Goal: Information Seeking & Learning: Learn about a topic

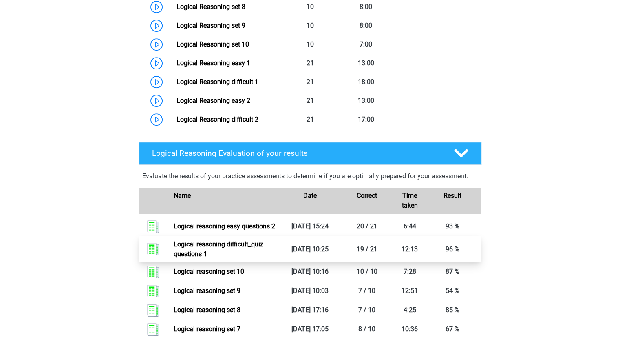
scroll to position [547, 0]
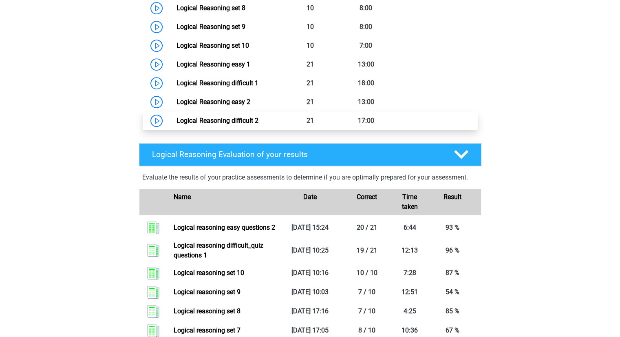
click at [177, 124] on link "Logical Reasoning difficult 2" at bounding box center [218, 121] width 82 height 8
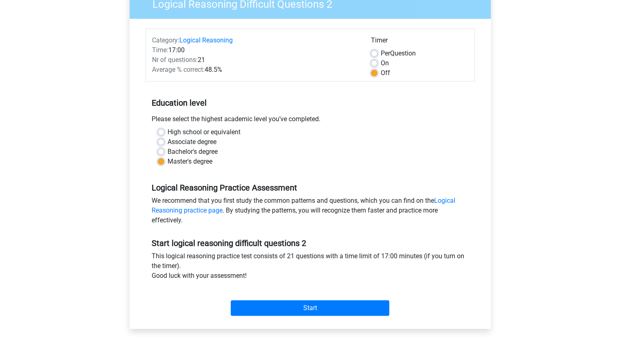
scroll to position [79, 0]
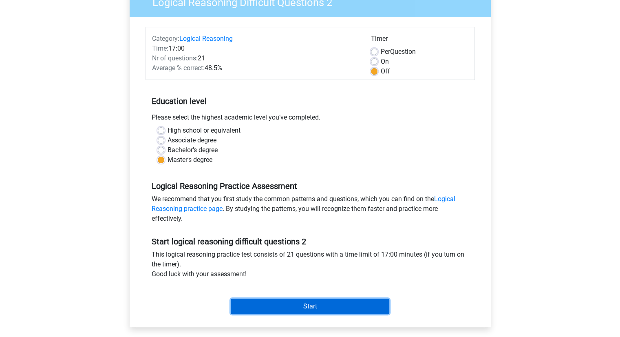
click at [289, 304] on input "Start" at bounding box center [310, 307] width 159 height 16
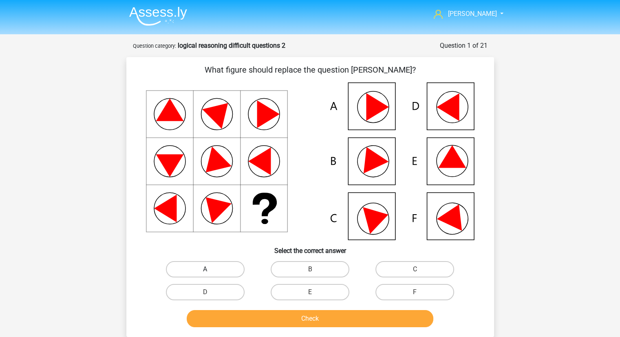
click at [226, 266] on label "A" at bounding box center [205, 269] width 79 height 16
click at [210, 269] on input "A" at bounding box center [207, 271] width 5 height 5
radio input "true"
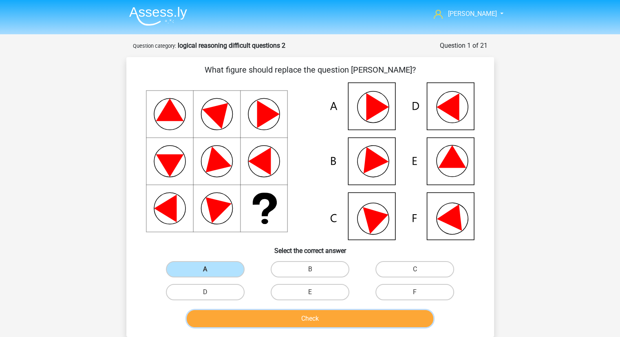
click at [269, 317] on button "Check" at bounding box center [310, 318] width 247 height 17
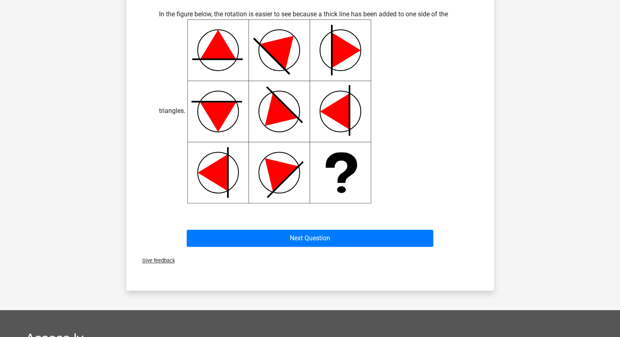
scroll to position [347, 0]
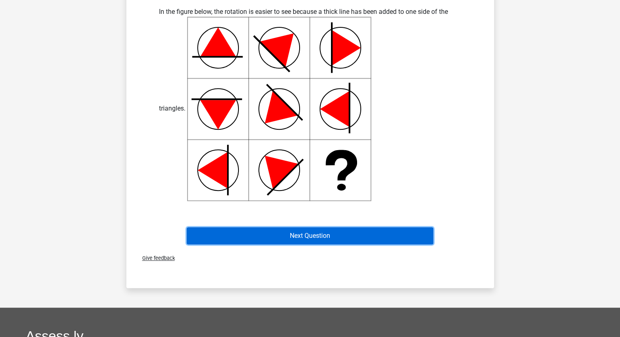
click at [306, 233] on button "Next Question" at bounding box center [310, 235] width 247 height 17
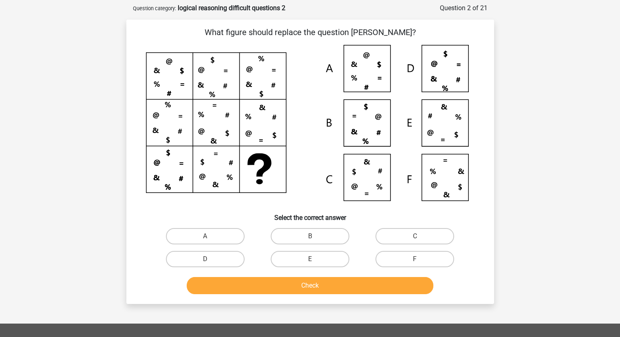
scroll to position [0, 0]
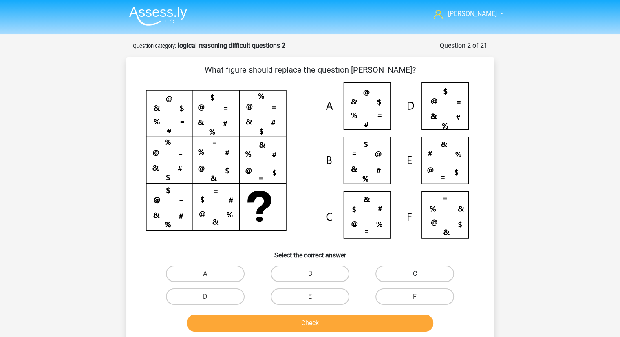
click at [398, 275] on label "C" at bounding box center [415, 274] width 79 height 16
click at [415, 275] on input "C" at bounding box center [417, 276] width 5 height 5
radio input "true"
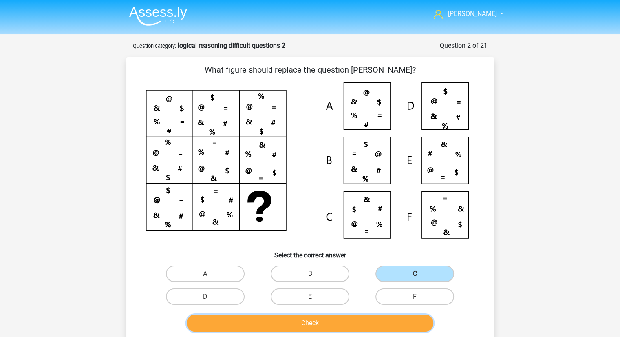
click at [331, 321] on button "Check" at bounding box center [310, 323] width 247 height 17
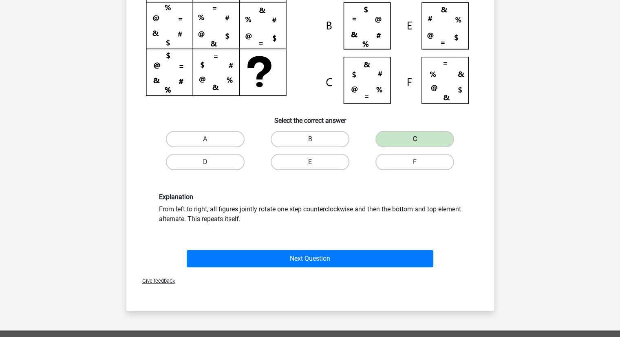
scroll to position [136, 0]
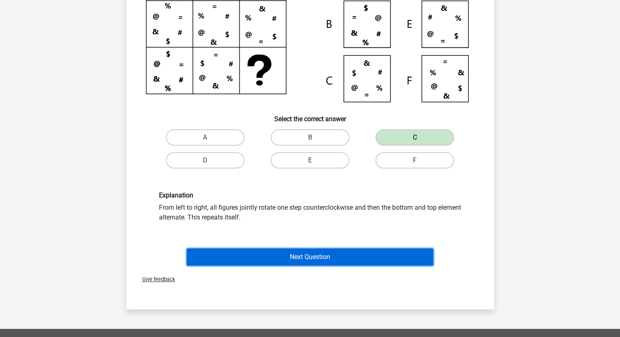
click at [318, 253] on button "Next Question" at bounding box center [310, 256] width 247 height 17
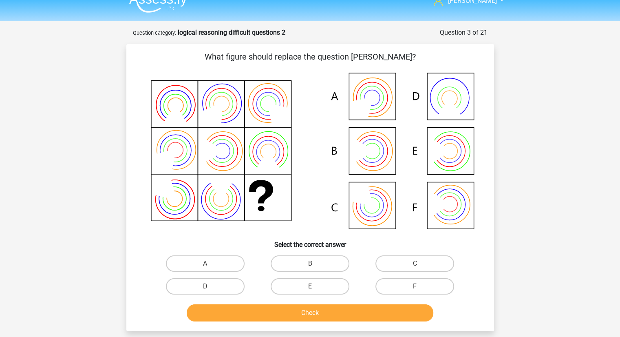
scroll to position [12, 0]
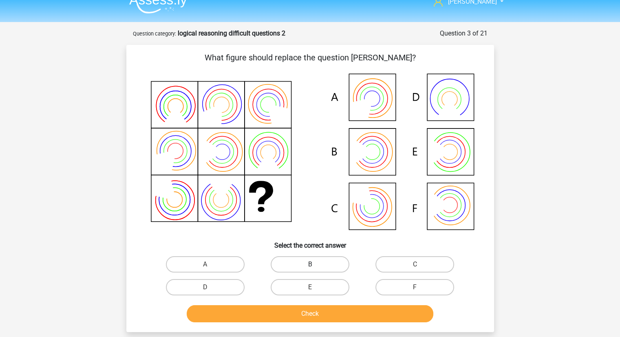
click at [317, 264] on label "B" at bounding box center [310, 264] width 79 height 16
click at [315, 264] on input "B" at bounding box center [312, 266] width 5 height 5
radio input "true"
click at [324, 308] on button "Check" at bounding box center [310, 313] width 247 height 17
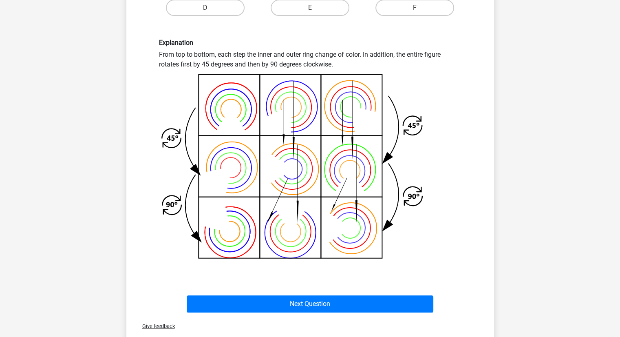
scroll to position [292, 0]
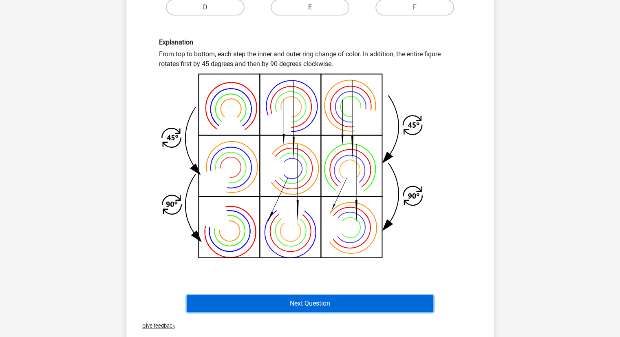
click at [319, 306] on button "Next Question" at bounding box center [310, 303] width 247 height 17
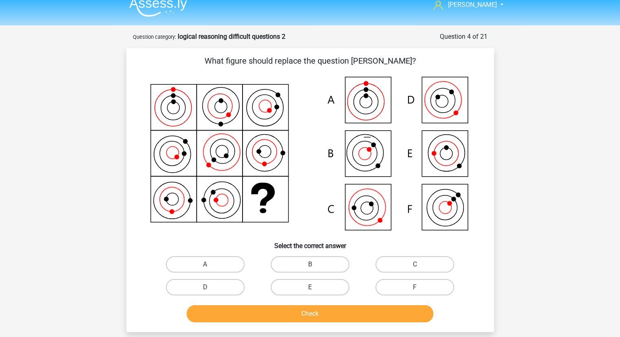
scroll to position [9, 0]
click at [406, 266] on label "C" at bounding box center [415, 265] width 79 height 16
click at [415, 266] on input "C" at bounding box center [417, 267] width 5 height 5
radio input "true"
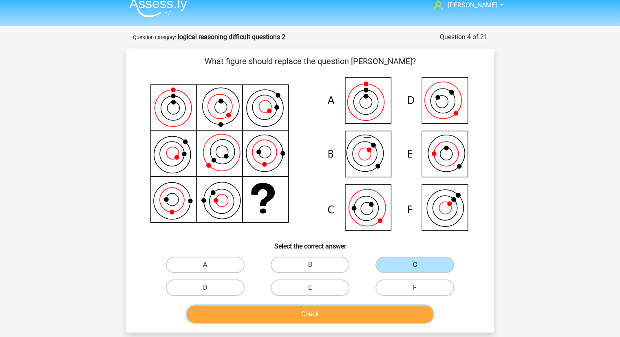
click at [352, 318] on button "Check" at bounding box center [310, 314] width 247 height 17
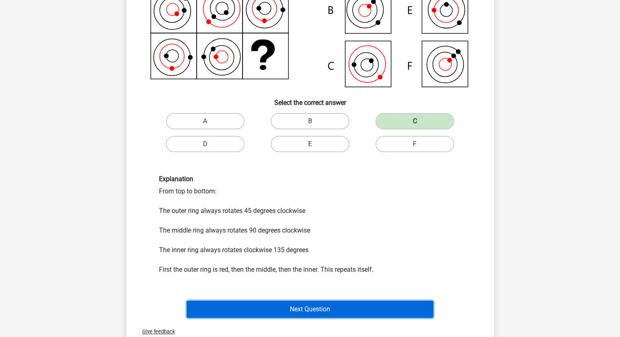
click at [332, 301] on button "Next Question" at bounding box center [310, 309] width 247 height 17
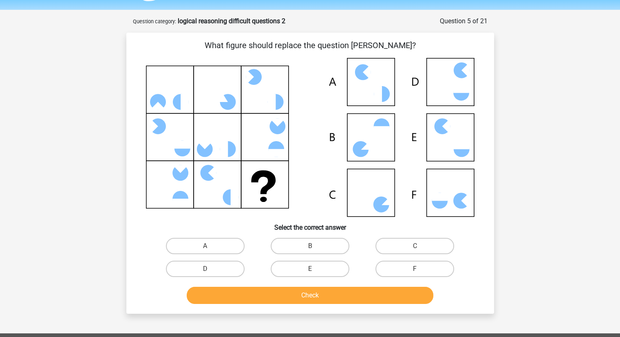
scroll to position [23, 0]
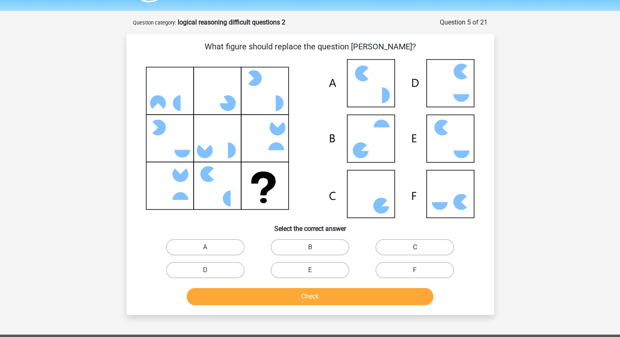
click at [400, 242] on label "C" at bounding box center [415, 247] width 79 height 16
click at [415, 247] on input "C" at bounding box center [417, 249] width 5 height 5
radio input "true"
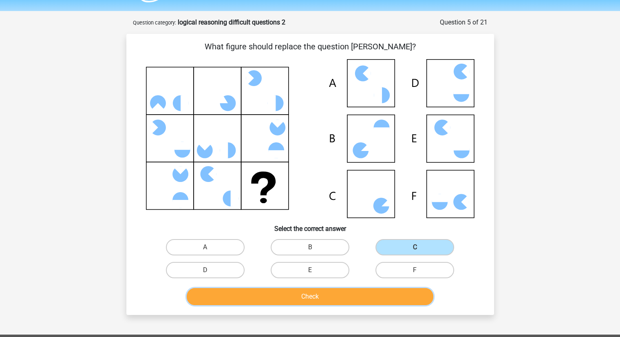
click at [354, 294] on button "Check" at bounding box center [310, 296] width 247 height 17
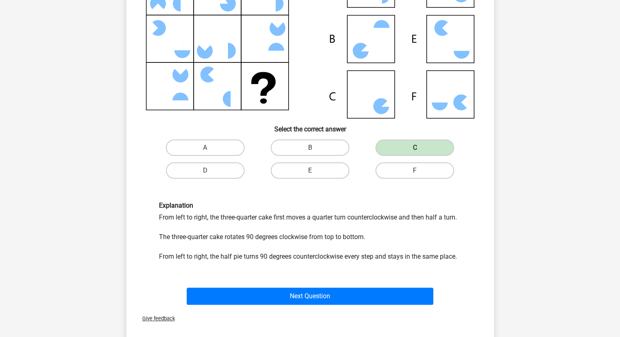
scroll to position [140, 0]
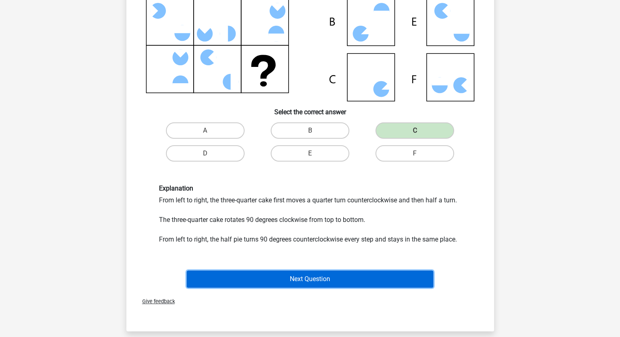
click at [343, 283] on button "Next Question" at bounding box center [310, 278] width 247 height 17
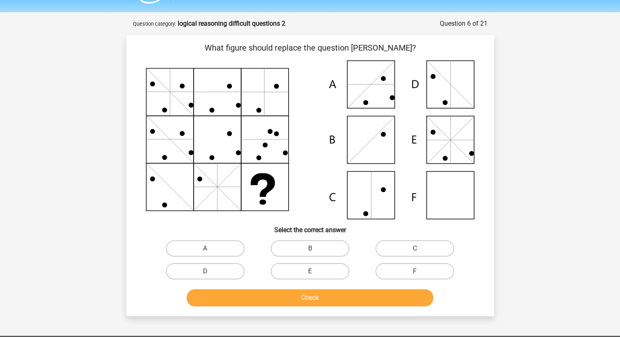
scroll to position [22, 0]
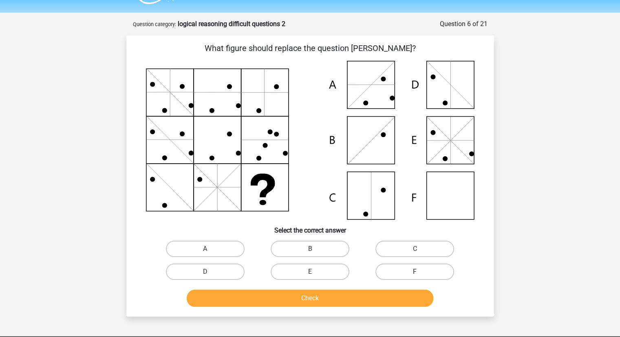
click at [403, 267] on label "F" at bounding box center [415, 272] width 79 height 16
click at [415, 272] on input "F" at bounding box center [417, 274] width 5 height 5
radio input "true"
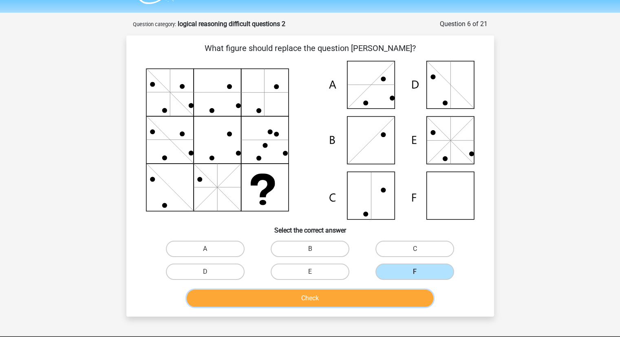
click at [362, 299] on button "Check" at bounding box center [310, 298] width 247 height 17
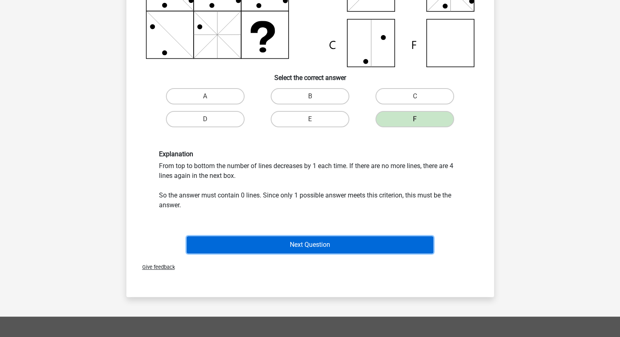
click at [326, 242] on button "Next Question" at bounding box center [310, 244] width 247 height 17
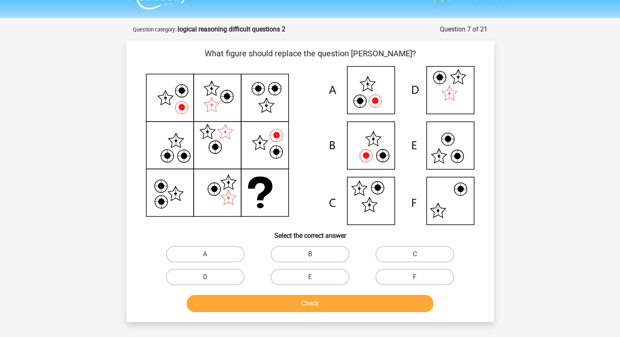
scroll to position [15, 0]
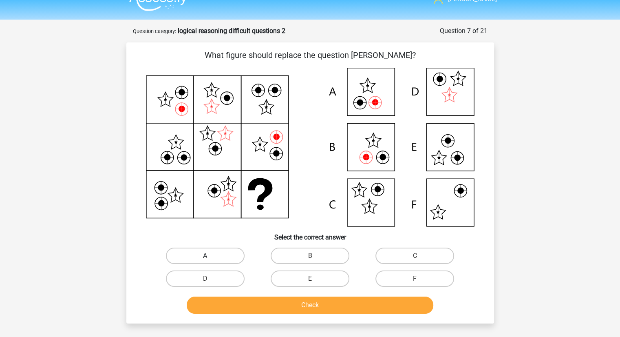
click at [234, 254] on label "A" at bounding box center [205, 256] width 79 height 16
click at [210, 256] on input "A" at bounding box center [207, 258] width 5 height 5
radio input "true"
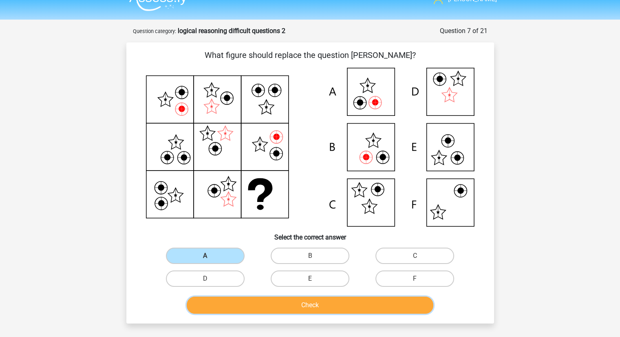
click at [287, 303] on button "Check" at bounding box center [310, 305] width 247 height 17
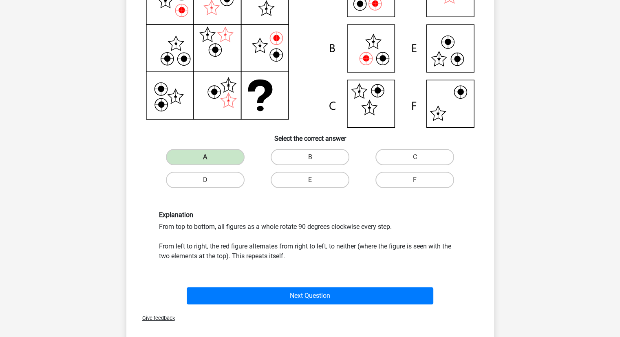
scroll to position [120, 0]
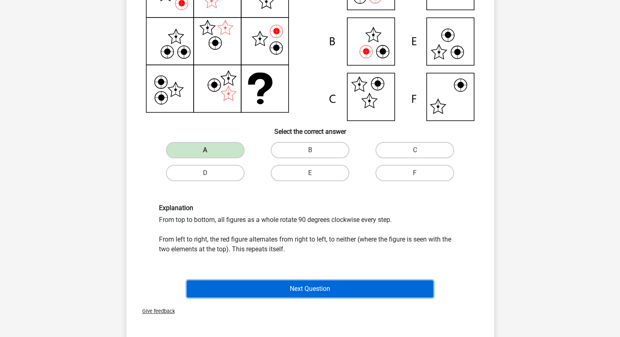
click at [290, 290] on button "Next Question" at bounding box center [310, 288] width 247 height 17
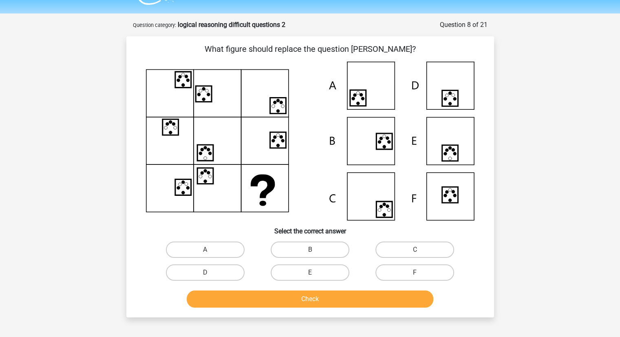
scroll to position [19, 0]
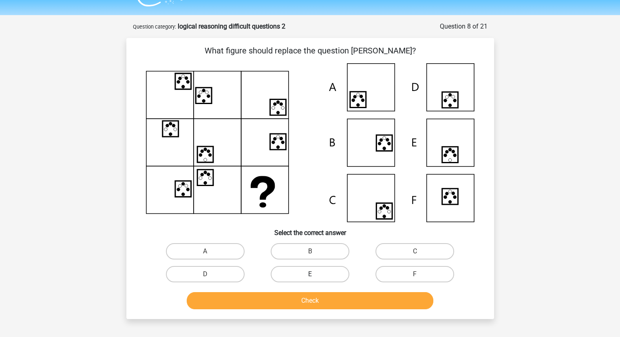
click at [286, 273] on label "E" at bounding box center [310, 274] width 79 height 16
click at [310, 274] on input "E" at bounding box center [312, 276] width 5 height 5
radio input "true"
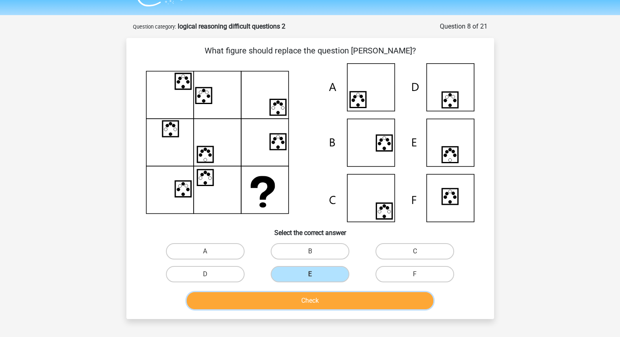
click at [303, 302] on button "Check" at bounding box center [310, 300] width 247 height 17
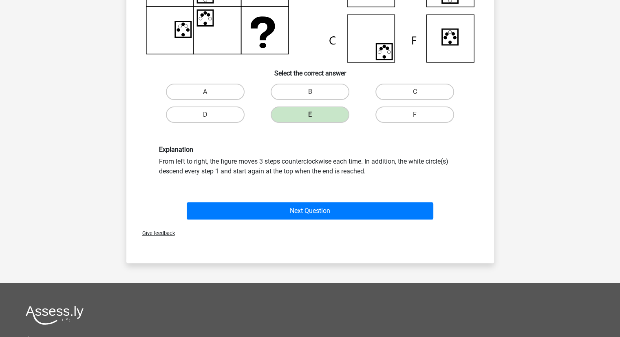
scroll to position [182, 0]
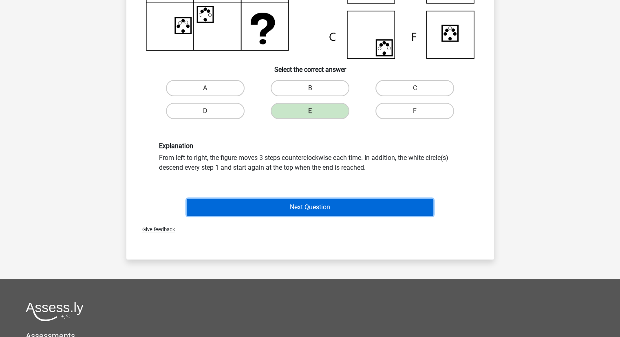
click at [310, 199] on button "Next Question" at bounding box center [310, 207] width 247 height 17
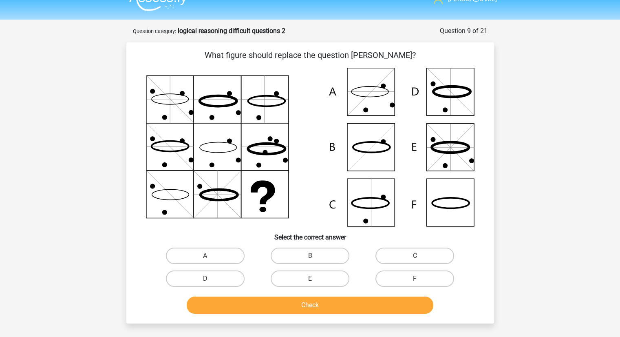
scroll to position [7, 0]
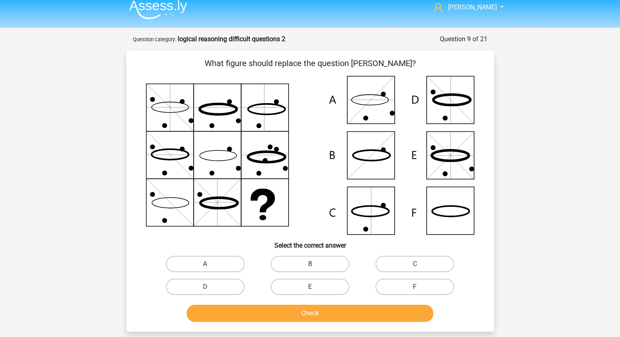
drag, startPoint x: 427, startPoint y: 295, endPoint x: 416, endPoint y: 286, distance: 14.2
click at [416, 286] on div "F" at bounding box center [415, 286] width 105 height 23
click at [416, 287] on input "F" at bounding box center [417, 289] width 5 height 5
radio input "true"
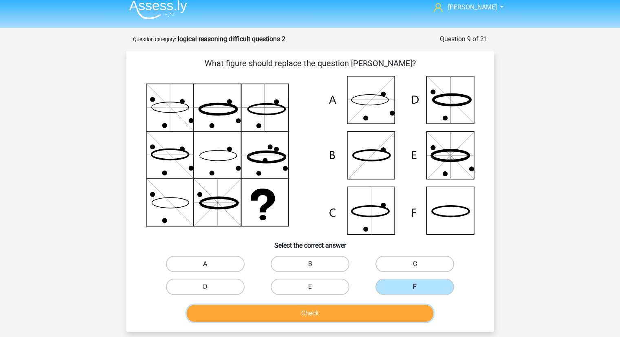
click at [392, 312] on button "Check" at bounding box center [310, 313] width 247 height 17
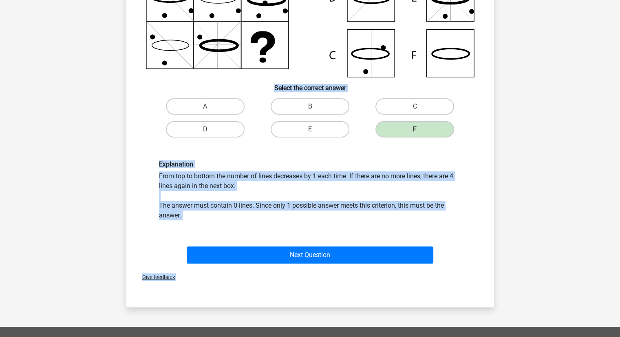
scroll to position [164, 0]
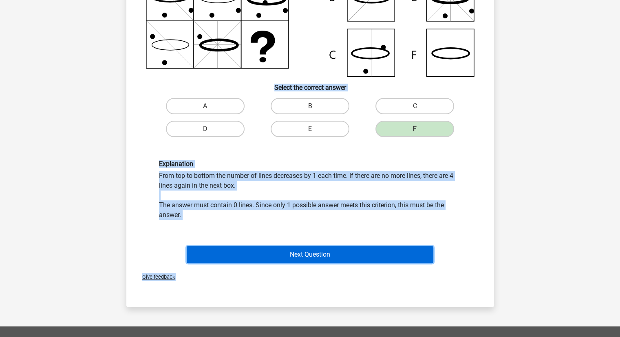
click at [333, 250] on button "Next Question" at bounding box center [310, 254] width 247 height 17
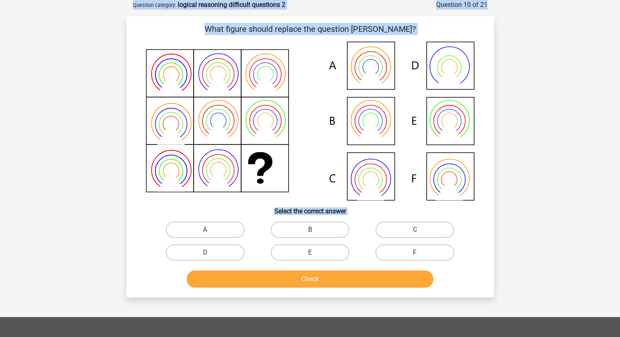
scroll to position [41, 0]
click at [337, 233] on label "B" at bounding box center [310, 230] width 79 height 16
click at [315, 233] on input "B" at bounding box center [312, 232] width 5 height 5
radio input "true"
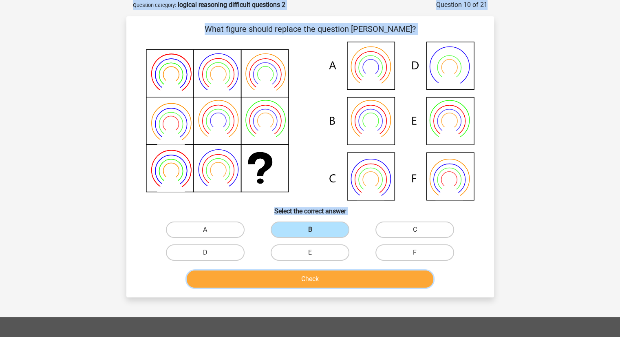
click at [350, 274] on button "Check" at bounding box center [310, 278] width 247 height 17
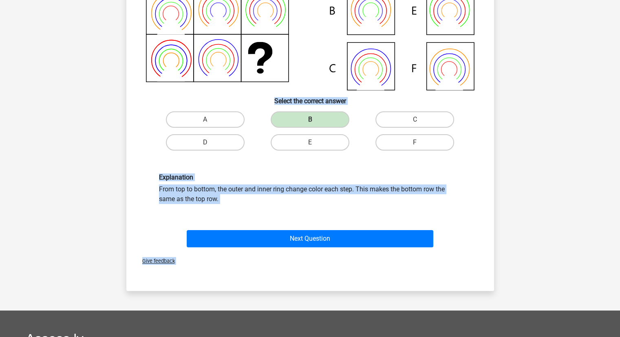
scroll to position [162, 0]
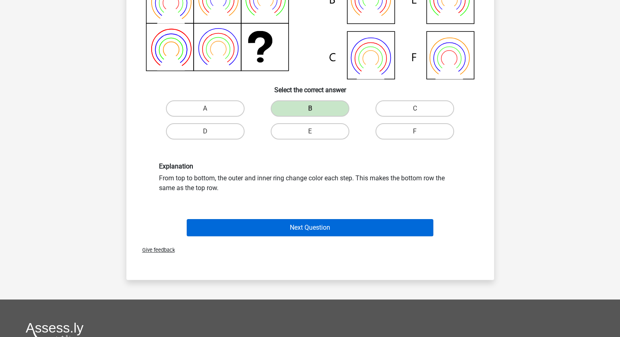
drag, startPoint x: 322, startPoint y: 235, endPoint x: 319, endPoint y: 230, distance: 6.6
click at [319, 230] on div "Next Question" at bounding box center [310, 229] width 315 height 20
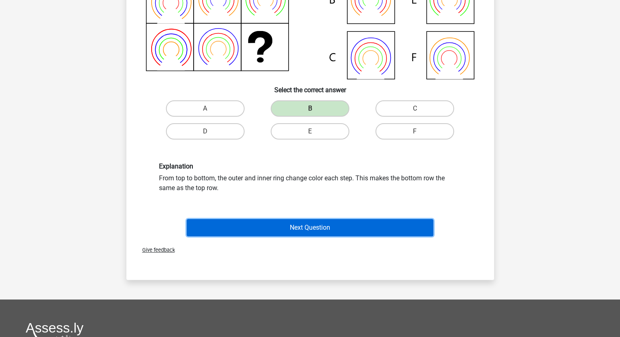
click at [319, 230] on button "Next Question" at bounding box center [310, 227] width 247 height 17
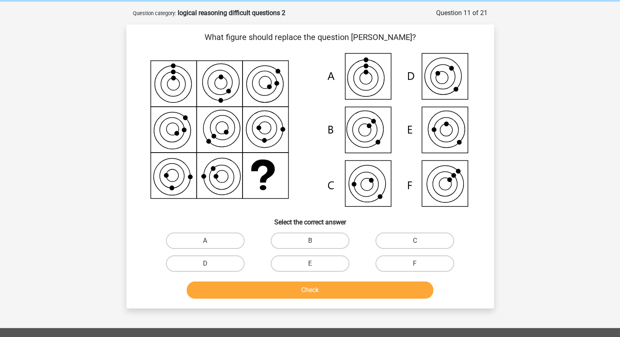
scroll to position [32, 0]
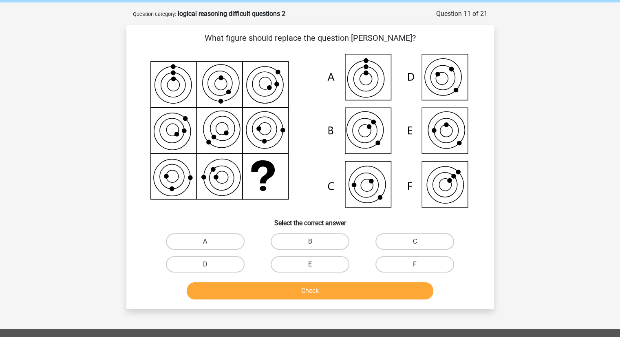
click at [403, 237] on label "C" at bounding box center [415, 241] width 79 height 16
click at [415, 242] on input "C" at bounding box center [417, 244] width 5 height 5
radio input "true"
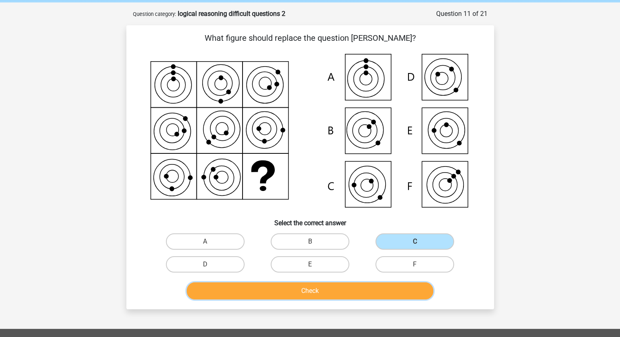
click at [363, 293] on button "Check" at bounding box center [310, 290] width 247 height 17
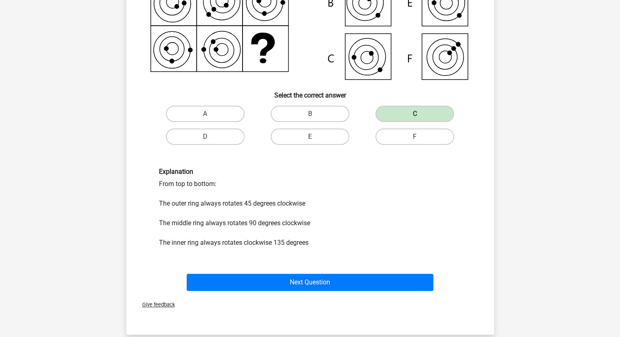
scroll to position [169, 0]
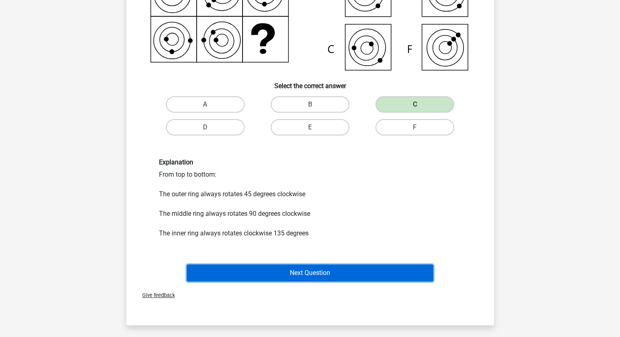
click at [318, 265] on button "Next Question" at bounding box center [310, 272] width 247 height 17
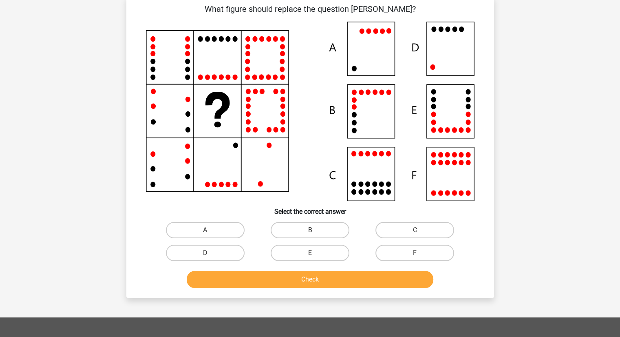
scroll to position [41, 0]
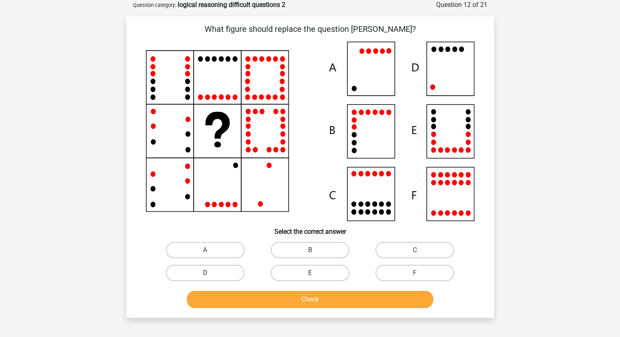
click at [226, 270] on label "D" at bounding box center [205, 273] width 79 height 16
click at [210, 273] on input "D" at bounding box center [207, 275] width 5 height 5
radio input "true"
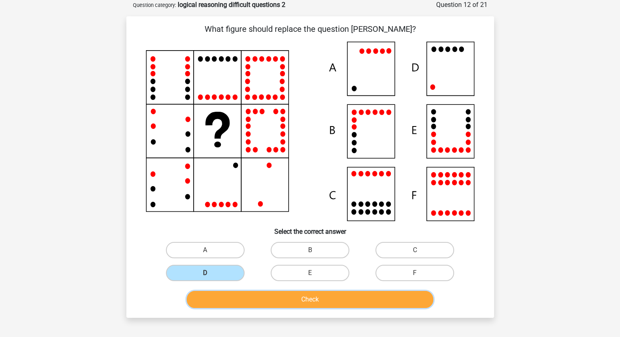
click at [270, 295] on button "Check" at bounding box center [310, 299] width 247 height 17
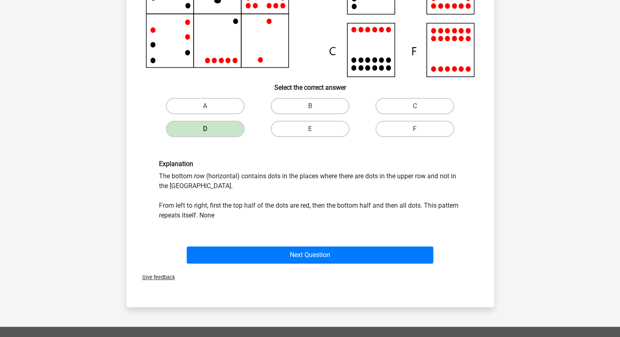
scroll to position [203, 0]
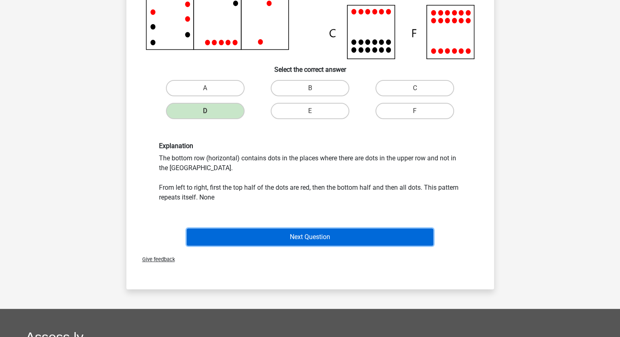
click at [282, 239] on button "Next Question" at bounding box center [310, 236] width 247 height 17
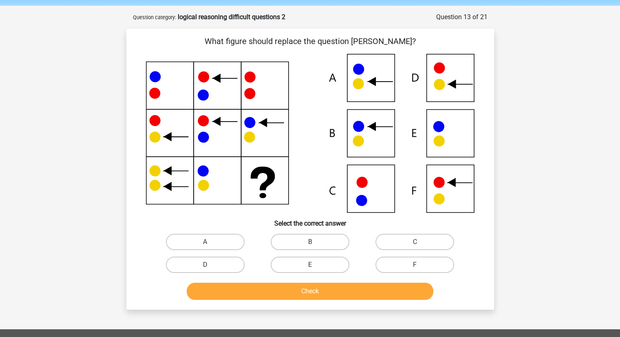
scroll to position [27, 0]
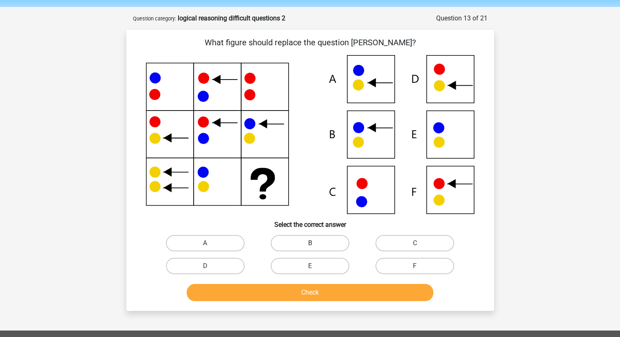
click at [305, 250] on label "B" at bounding box center [310, 243] width 79 height 16
click at [310, 248] on input "B" at bounding box center [312, 245] width 5 height 5
radio input "true"
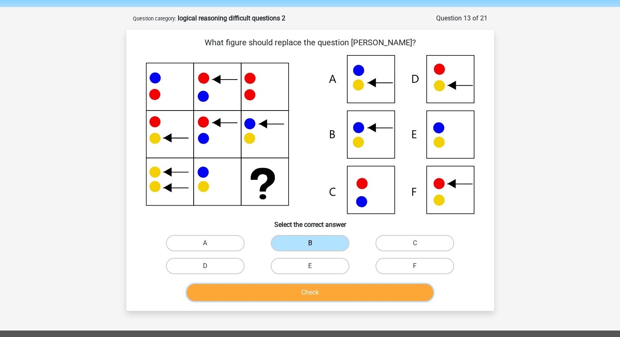
click at [314, 294] on button "Check" at bounding box center [310, 292] width 247 height 17
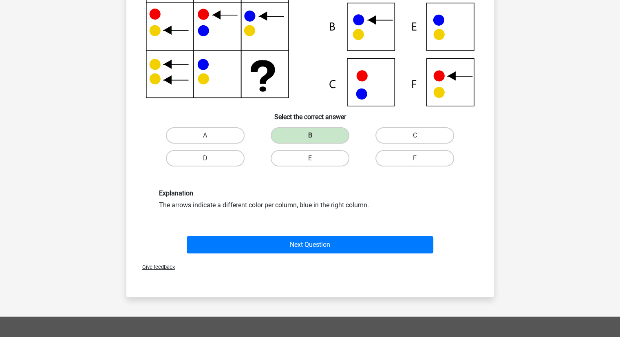
scroll to position [137, 0]
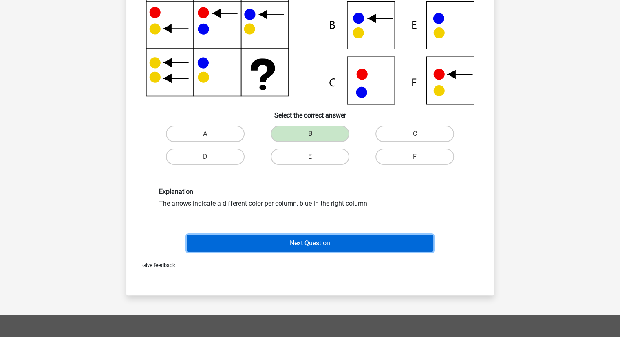
click at [303, 244] on button "Next Question" at bounding box center [310, 243] width 247 height 17
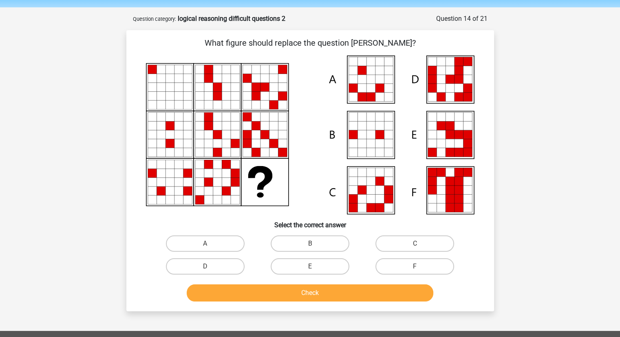
scroll to position [20, 0]
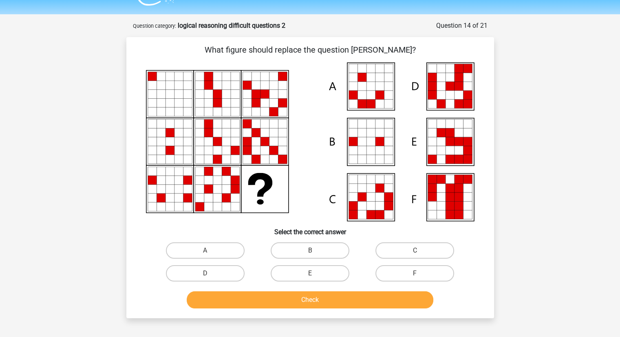
click at [314, 276] on input "E" at bounding box center [312, 275] width 5 height 5
radio input "true"
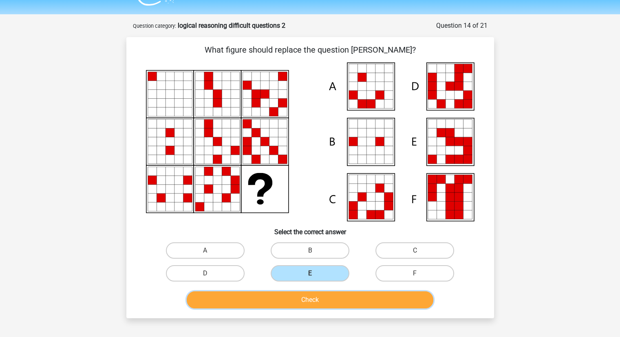
click at [321, 295] on button "Check" at bounding box center [310, 299] width 247 height 17
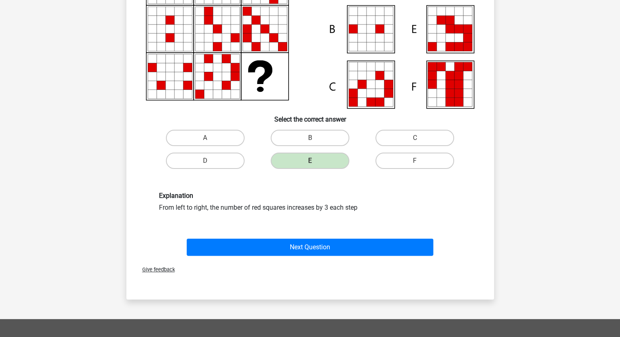
scroll to position [133, 0]
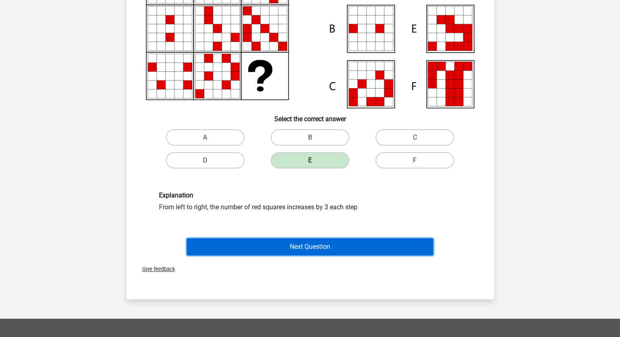
click at [319, 249] on button "Next Question" at bounding box center [310, 246] width 247 height 17
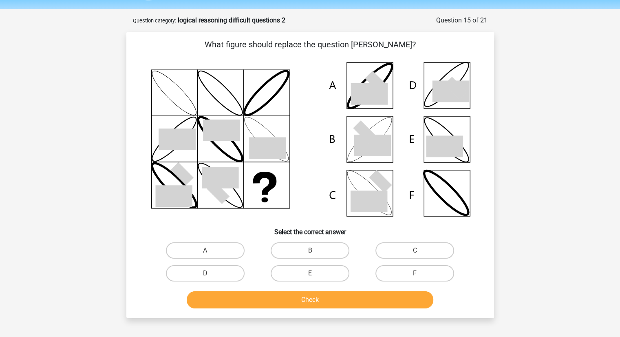
scroll to position [20, 0]
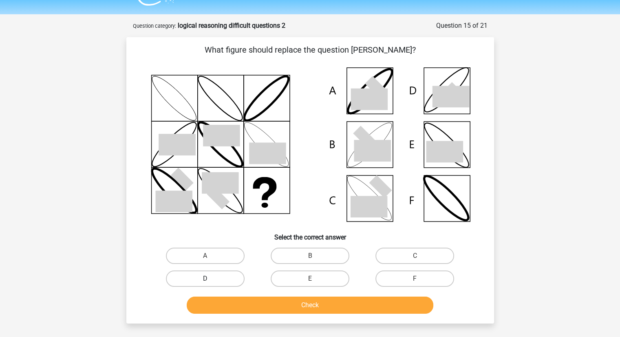
click at [228, 284] on label "D" at bounding box center [205, 278] width 79 height 16
click at [210, 284] on input "D" at bounding box center [207, 281] width 5 height 5
radio input "true"
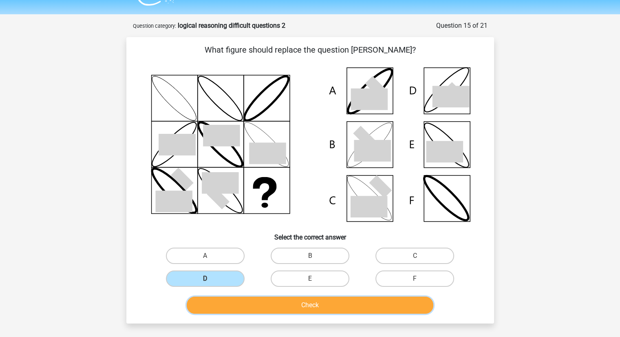
click at [260, 301] on button "Check" at bounding box center [310, 305] width 247 height 17
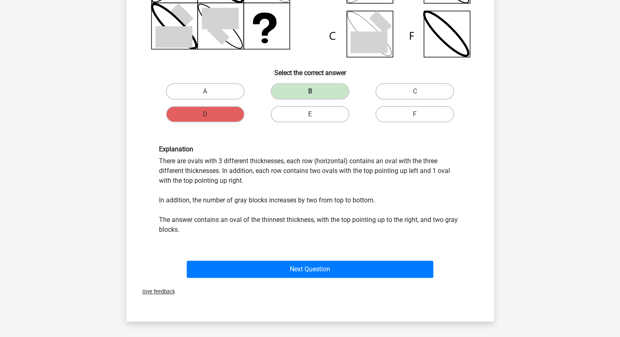
scroll to position [185, 0]
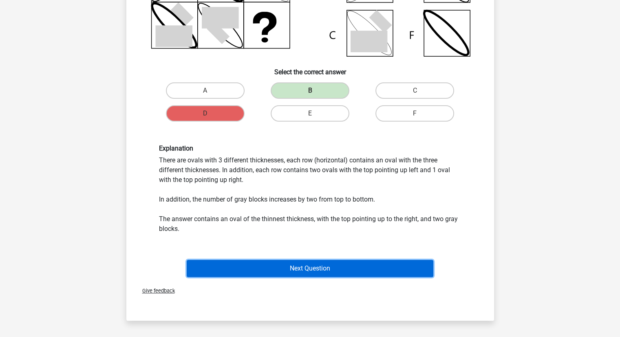
click at [289, 263] on button "Next Question" at bounding box center [310, 268] width 247 height 17
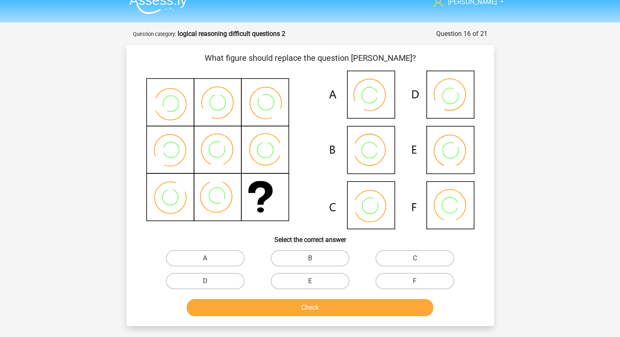
scroll to position [10, 0]
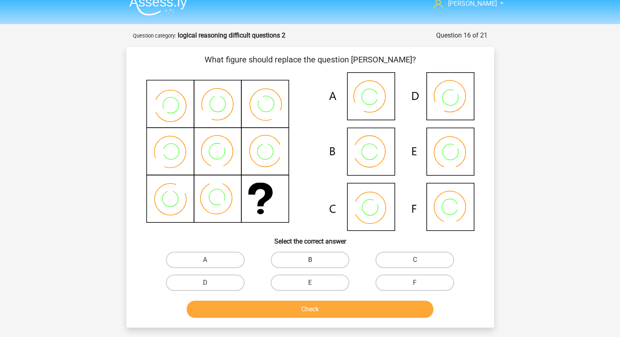
click at [328, 259] on label "B" at bounding box center [310, 260] width 79 height 16
click at [315, 260] on input "B" at bounding box center [312, 262] width 5 height 5
radio input "true"
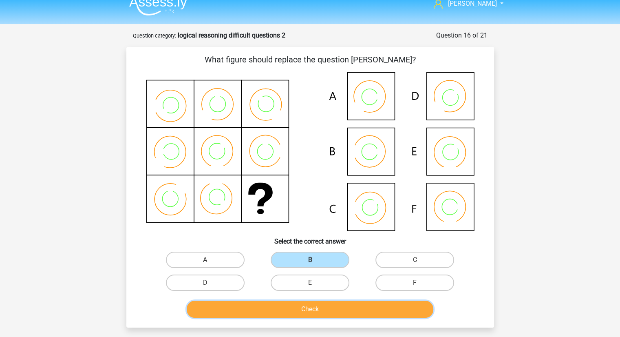
click at [319, 305] on button "Check" at bounding box center [310, 309] width 247 height 17
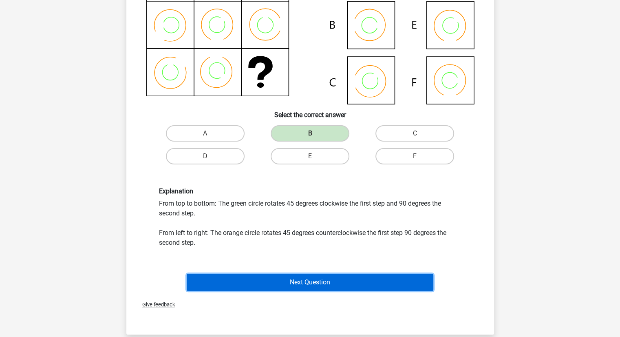
click at [318, 274] on button "Next Question" at bounding box center [310, 282] width 247 height 17
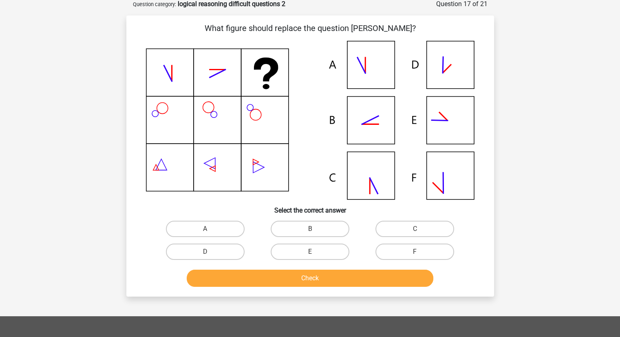
scroll to position [41, 0]
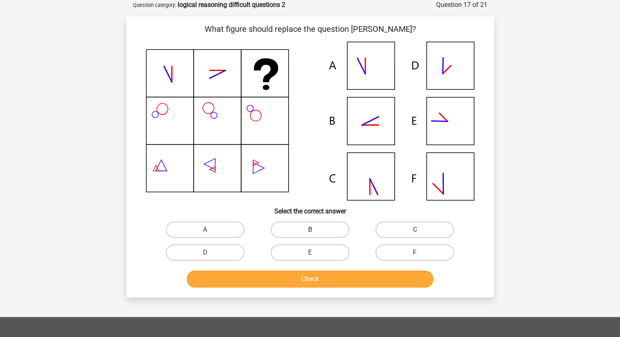
click at [331, 228] on label "B" at bounding box center [310, 230] width 79 height 16
click at [315, 230] on input "B" at bounding box center [312, 232] width 5 height 5
radio input "true"
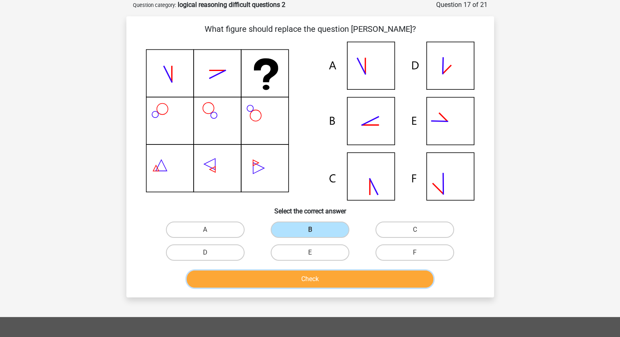
click at [329, 284] on button "Check" at bounding box center [310, 278] width 247 height 17
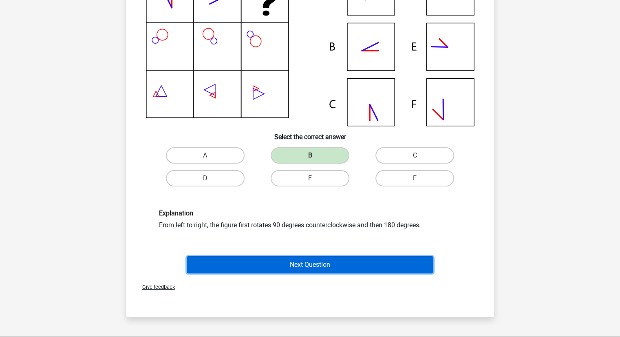
click at [321, 263] on button "Next Question" at bounding box center [310, 264] width 247 height 17
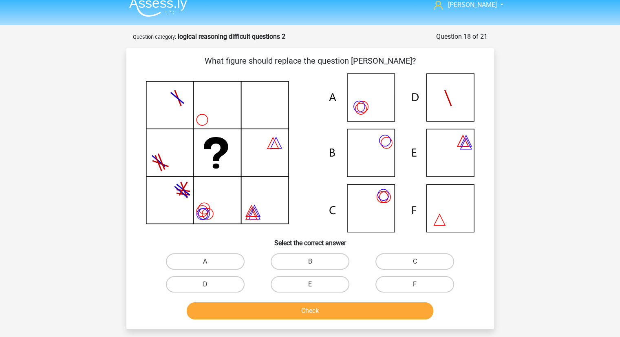
scroll to position [6, 0]
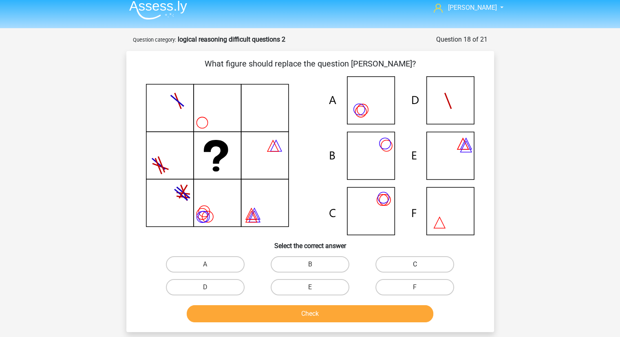
click at [390, 265] on label "C" at bounding box center [415, 264] width 79 height 16
click at [415, 265] on input "C" at bounding box center [417, 266] width 5 height 5
radio input "true"
click at [328, 315] on button "Check" at bounding box center [310, 313] width 247 height 17
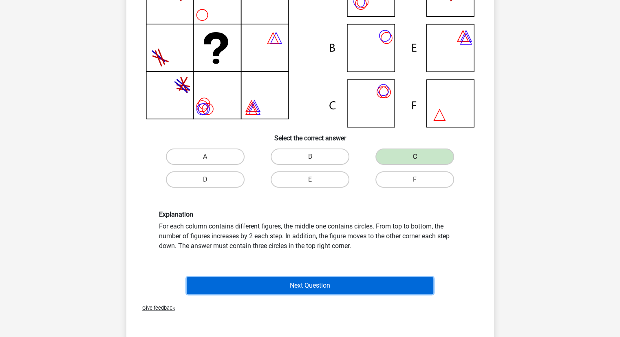
click at [315, 285] on button "Next Question" at bounding box center [310, 285] width 247 height 17
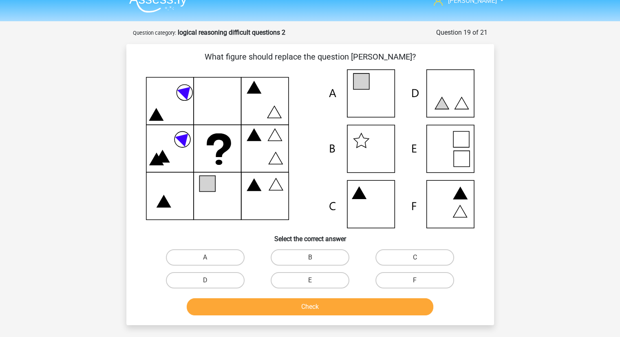
scroll to position [13, 0]
click at [216, 255] on label "A" at bounding box center [205, 258] width 79 height 16
click at [210, 258] on input "A" at bounding box center [207, 260] width 5 height 5
radio input "true"
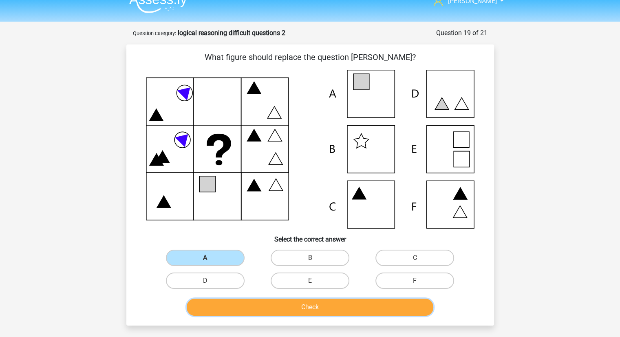
click at [274, 304] on button "Check" at bounding box center [310, 307] width 247 height 17
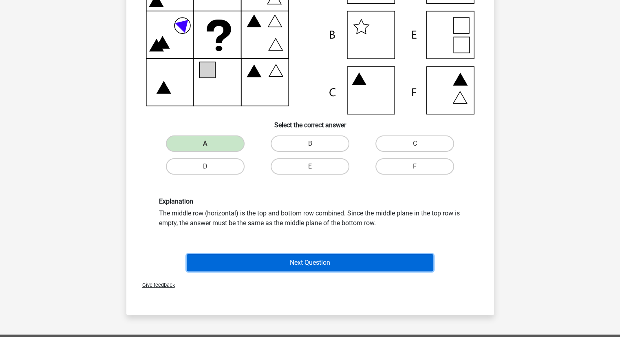
click at [281, 258] on button "Next Question" at bounding box center [310, 262] width 247 height 17
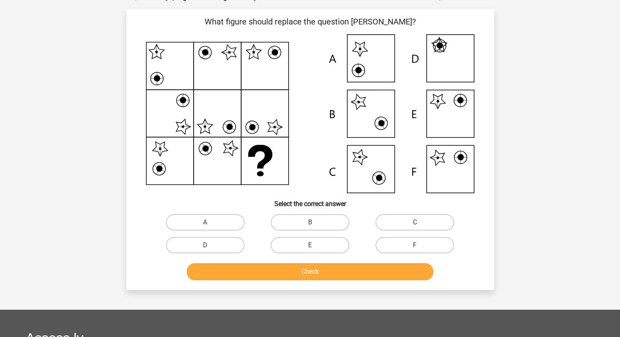
scroll to position [41, 0]
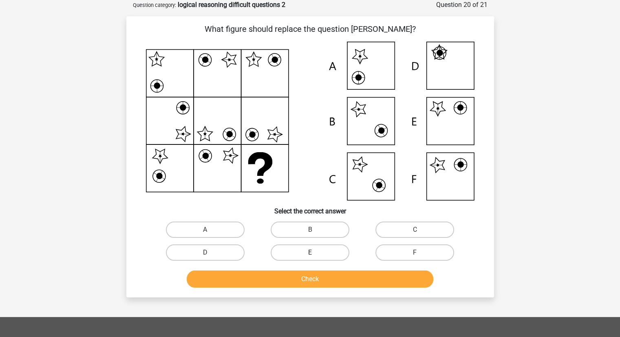
click at [290, 256] on label "E" at bounding box center [310, 252] width 79 height 16
click at [310, 256] on input "E" at bounding box center [312, 255] width 5 height 5
radio input "true"
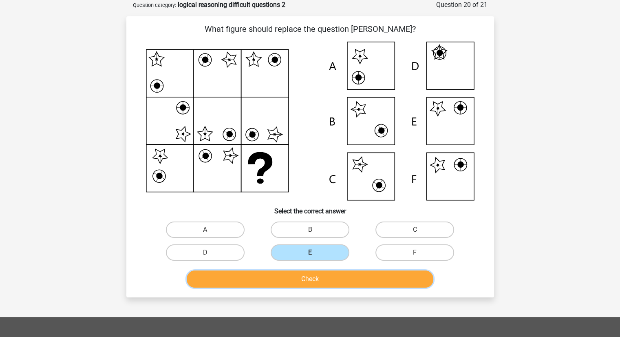
click at [303, 285] on button "Check" at bounding box center [310, 278] width 247 height 17
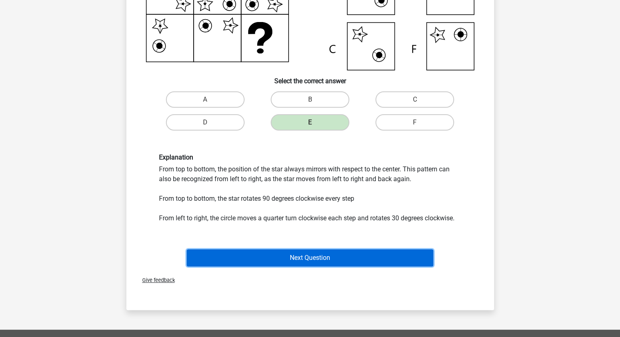
click at [298, 256] on button "Next Question" at bounding box center [310, 257] width 247 height 17
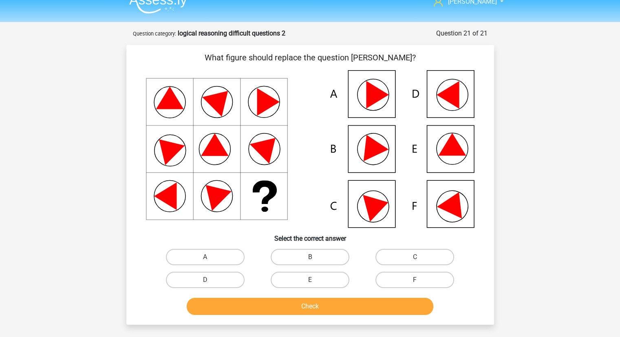
scroll to position [12, 0]
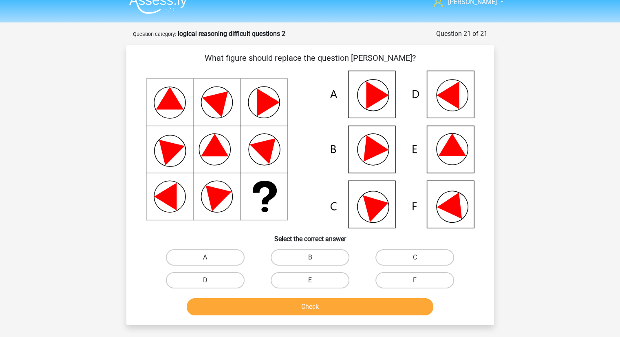
click at [238, 258] on label "A" at bounding box center [205, 257] width 79 height 16
click at [210, 258] on input "A" at bounding box center [207, 259] width 5 height 5
radio input "true"
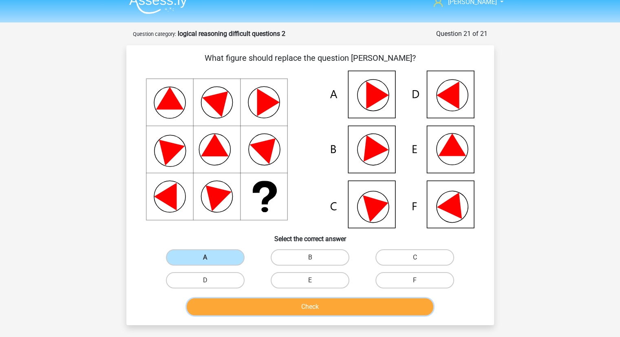
click at [266, 301] on button "Check" at bounding box center [310, 306] width 247 height 17
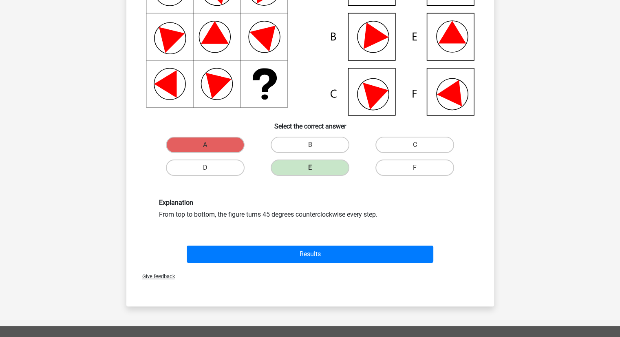
scroll to position [126, 0]
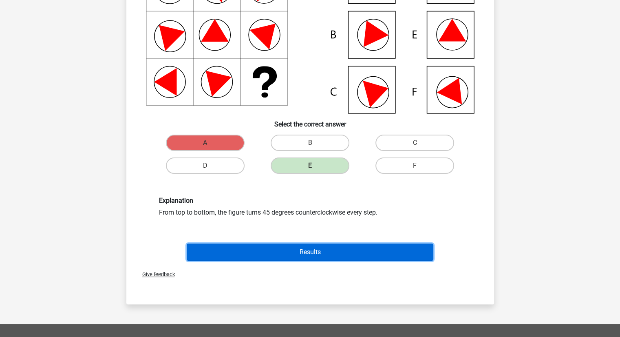
click at [293, 250] on button "Results" at bounding box center [310, 252] width 247 height 17
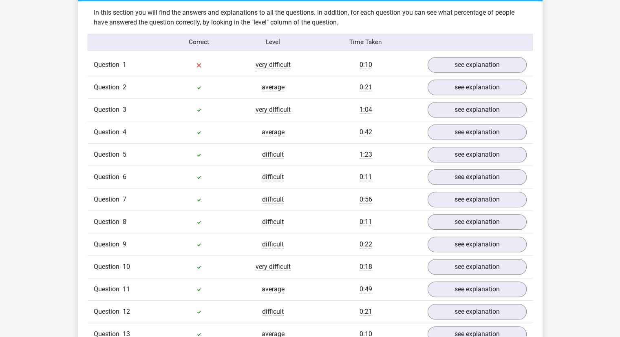
scroll to position [507, 0]
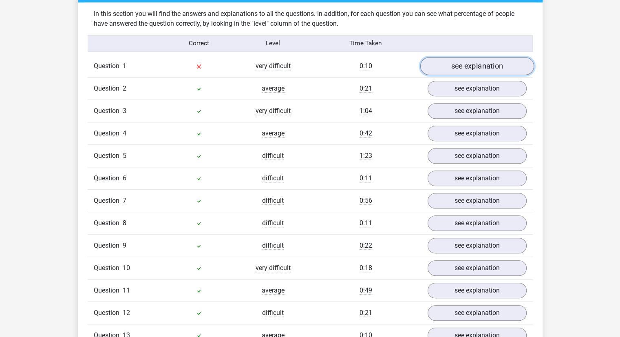
click at [461, 68] on link "see explanation" at bounding box center [477, 66] width 114 height 18
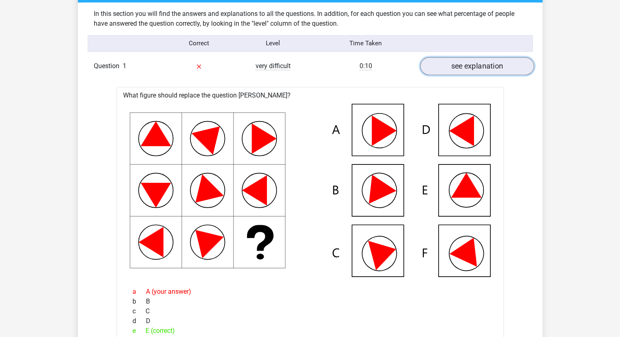
click at [457, 74] on link "see explanation" at bounding box center [477, 66] width 114 height 18
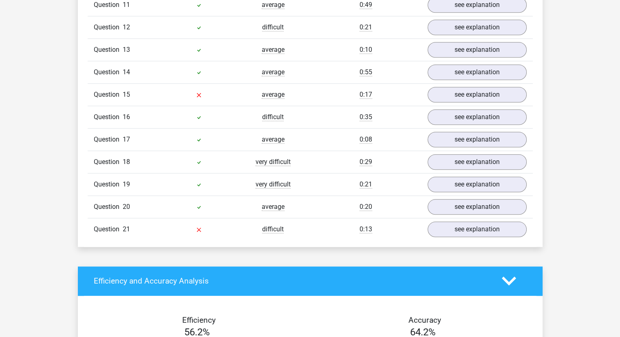
scroll to position [793, 0]
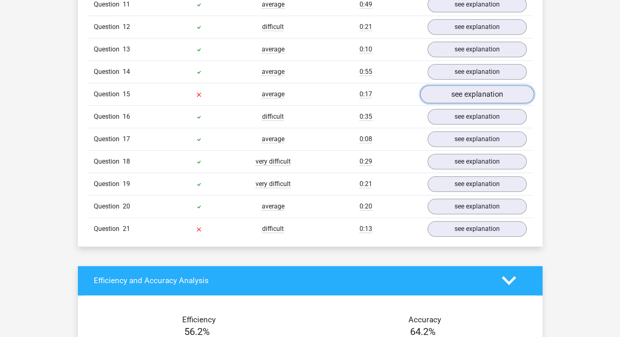
click at [452, 85] on link "see explanation" at bounding box center [477, 94] width 114 height 18
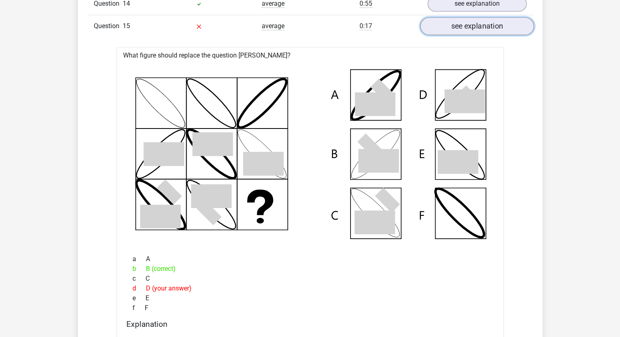
scroll to position [863, 0]
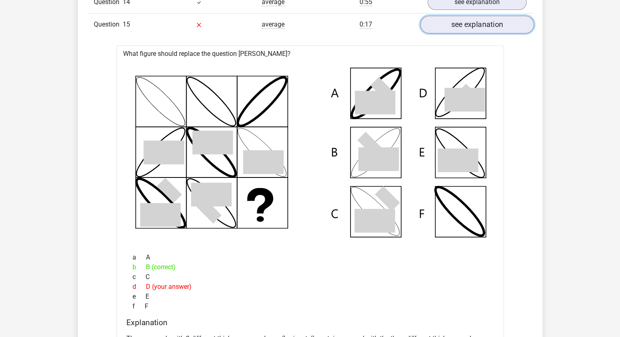
click at [465, 19] on link "see explanation" at bounding box center [477, 25] width 114 height 18
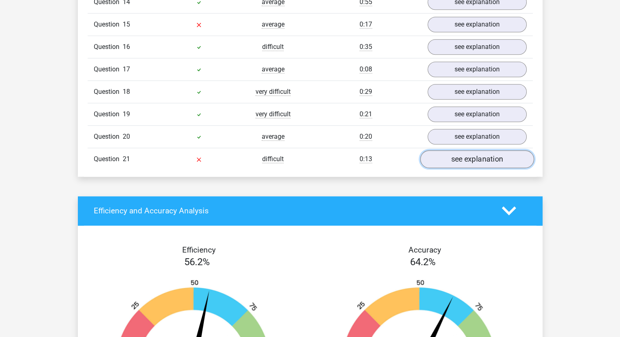
click at [461, 160] on link "see explanation" at bounding box center [477, 159] width 114 height 18
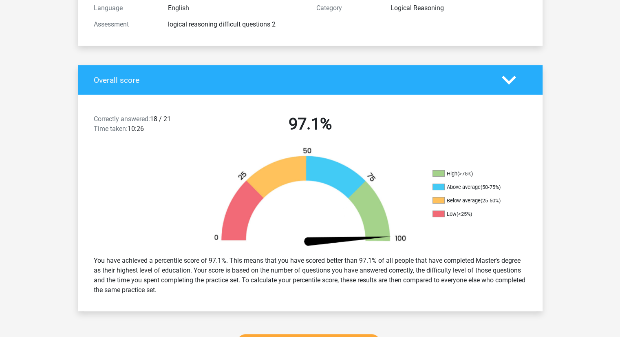
scroll to position [0, 0]
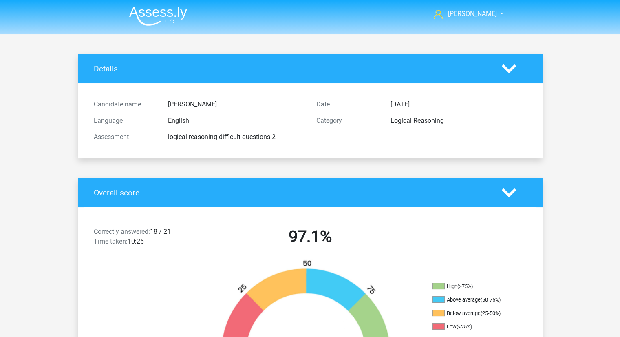
click at [178, 9] on img at bounding box center [158, 16] width 58 height 19
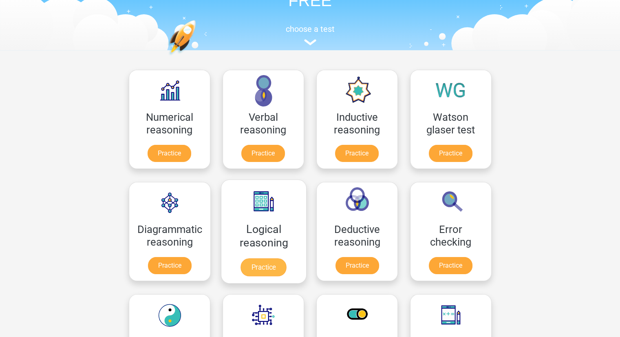
scroll to position [76, 0]
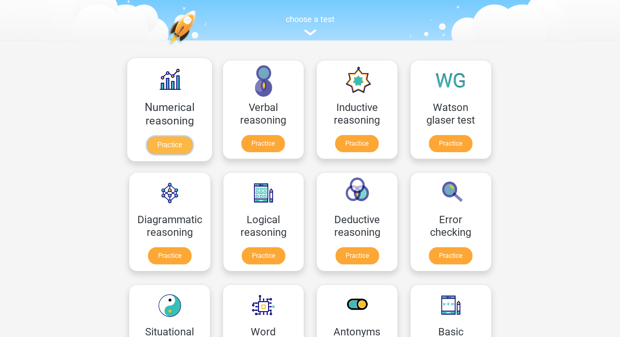
click at [183, 147] on link "Practice" at bounding box center [169, 145] width 46 height 18
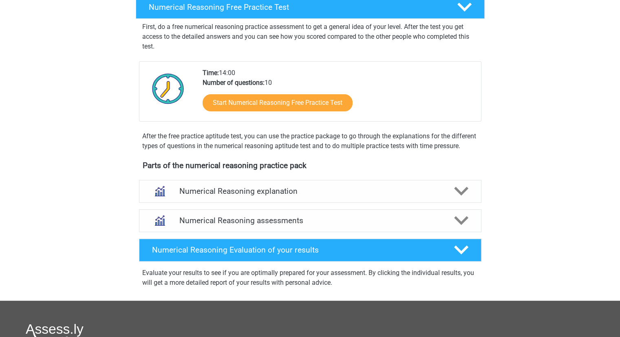
scroll to position [138, 0]
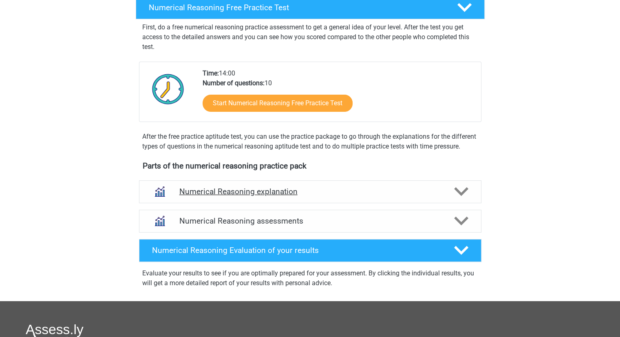
click at [308, 196] on h4 "Numerical Reasoning explanation" at bounding box center [310, 191] width 262 height 9
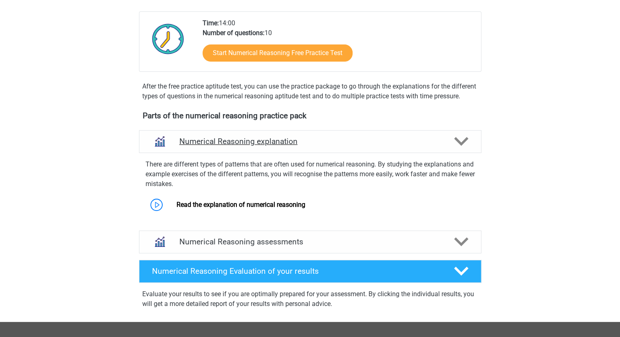
scroll to position [189, 0]
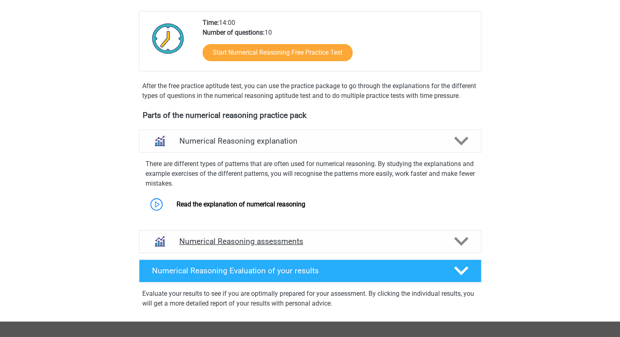
click at [308, 246] on h4 "Numerical Reasoning assessments" at bounding box center [310, 241] width 262 height 9
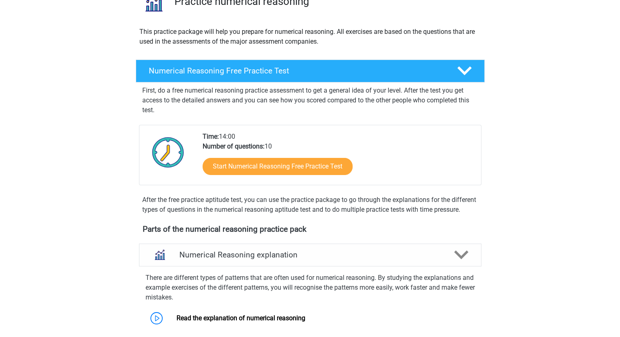
scroll to position [0, 0]
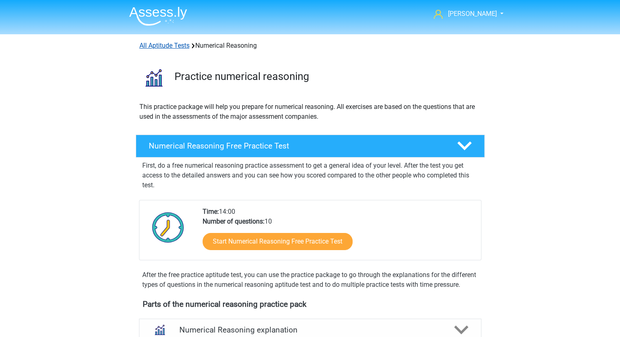
click at [160, 42] on link "All Aptitude Tests" at bounding box center [165, 46] width 50 height 8
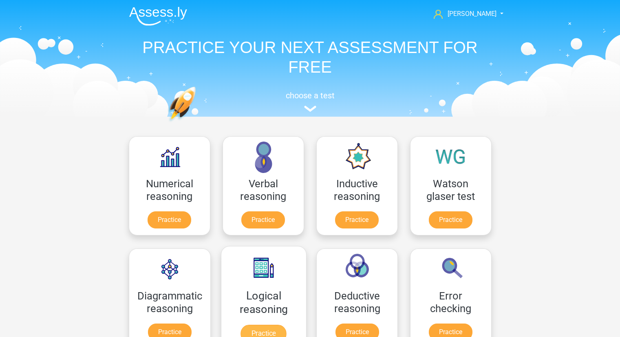
scroll to position [130, 0]
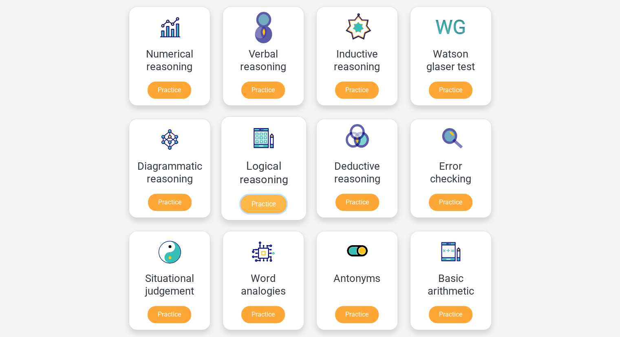
click at [264, 199] on link "Practice" at bounding box center [264, 204] width 46 height 18
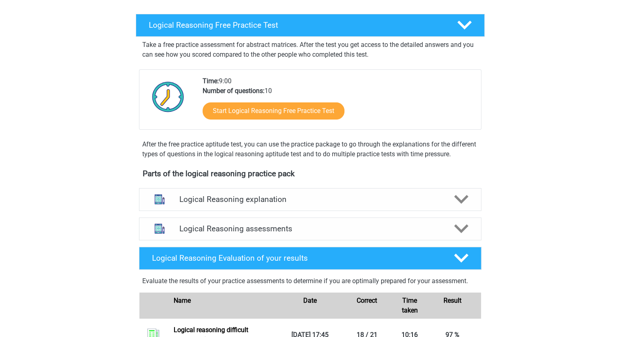
scroll to position [124, 0]
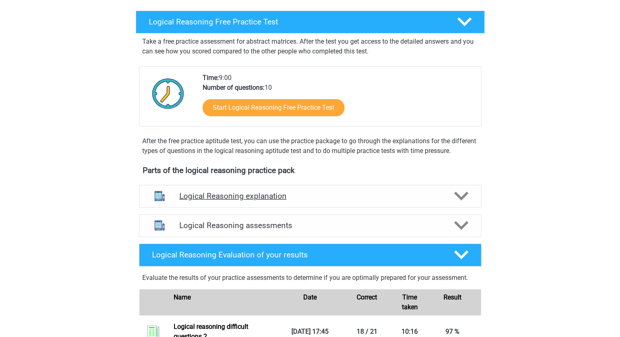
click at [303, 201] on h4 "Logical Reasoning explanation" at bounding box center [310, 195] width 262 height 9
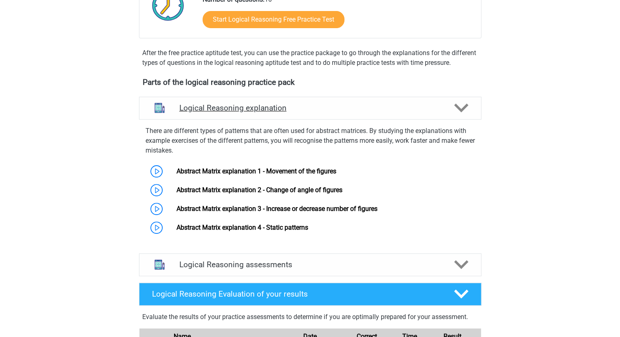
scroll to position [212, 0]
click at [177, 175] on link "Abstract Matrix explanation 1 - Movement of the figures" at bounding box center [257, 171] width 160 height 8
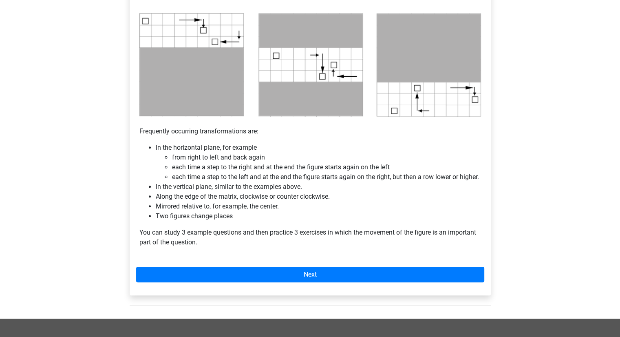
scroll to position [421, 0]
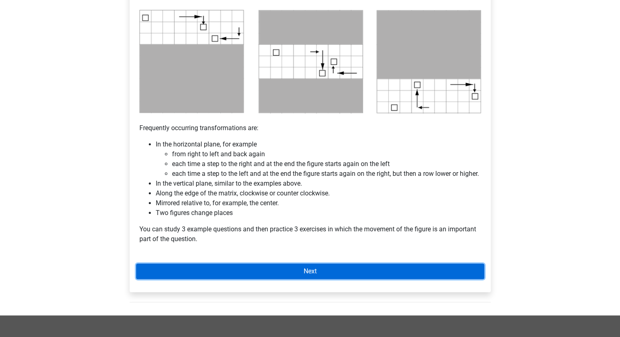
click at [255, 278] on link "Next" at bounding box center [310, 272] width 348 height 16
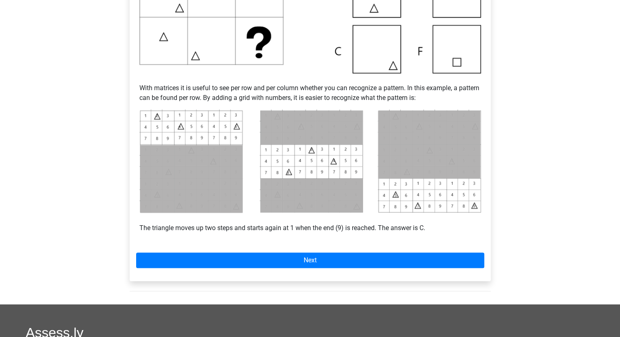
scroll to position [275, 0]
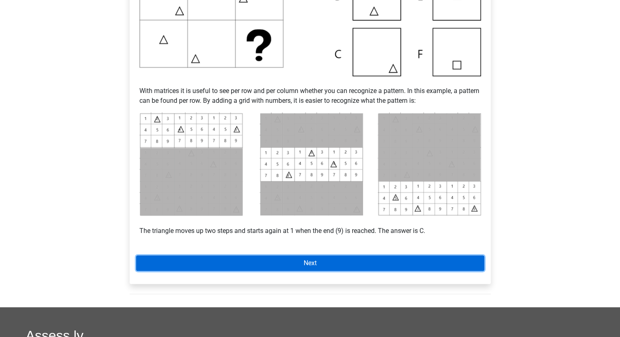
click at [310, 264] on link "Next" at bounding box center [310, 263] width 348 height 16
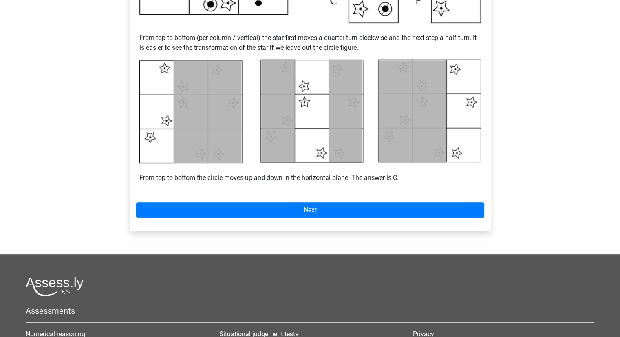
scroll to position [334, 0]
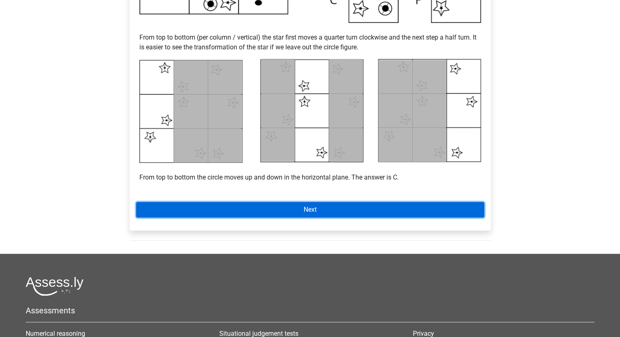
click at [365, 204] on link "Next" at bounding box center [310, 210] width 348 height 16
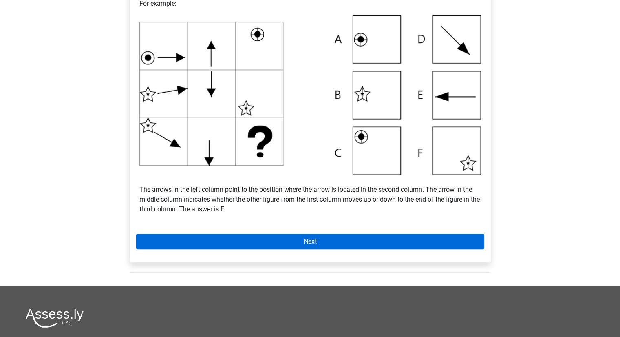
scroll to position [246, 0]
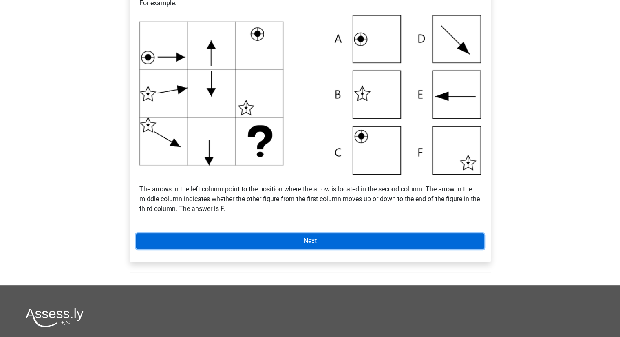
click at [355, 238] on link "Next" at bounding box center [310, 241] width 348 height 16
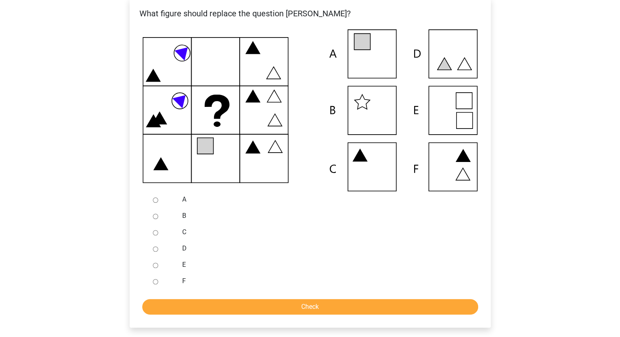
scroll to position [165, 0]
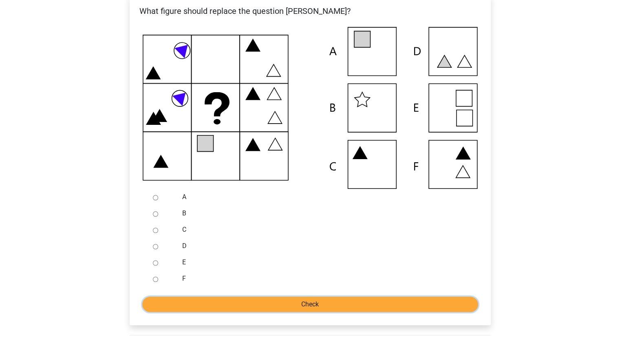
click at [322, 308] on input "Check" at bounding box center [310, 305] width 336 height 16
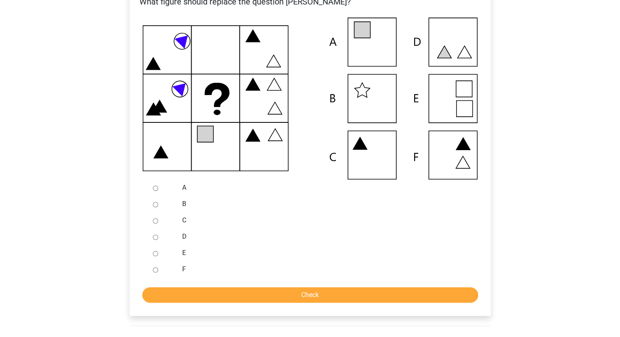
scroll to position [175, 0]
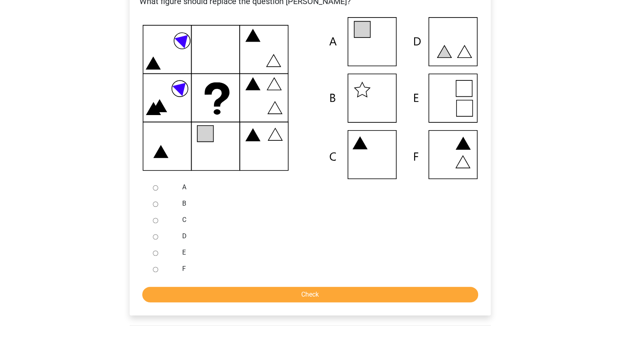
click at [155, 191] on div at bounding box center [163, 187] width 27 height 16
click at [155, 186] on input "A" at bounding box center [155, 187] width 5 height 5
radio input "true"
click at [257, 291] on input "Check" at bounding box center [310, 295] width 336 height 16
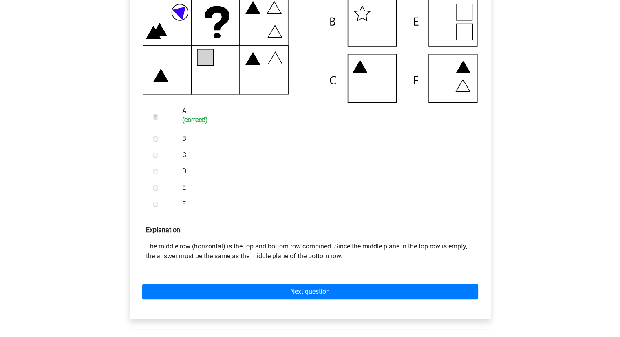
scroll to position [252, 0]
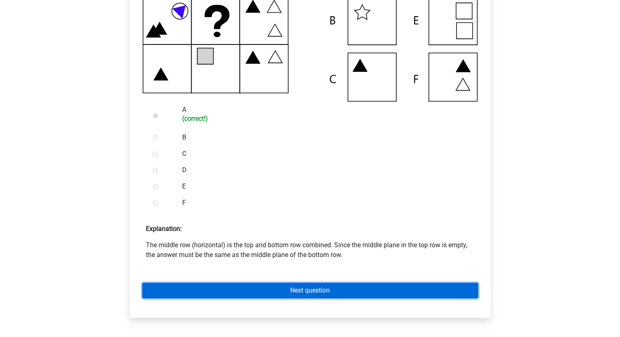
click at [279, 290] on link "Next question" at bounding box center [310, 291] width 336 height 16
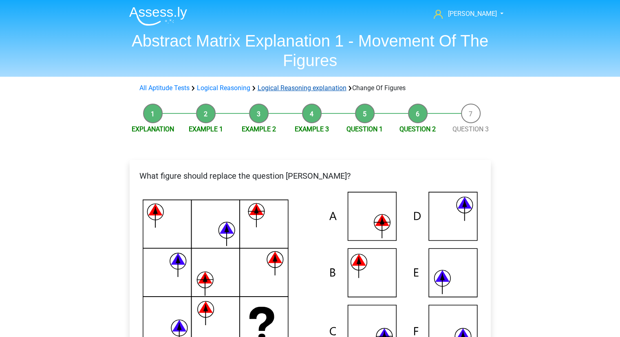
click at [310, 85] on link "Logical Reasoning explanation" at bounding box center [302, 88] width 89 height 8
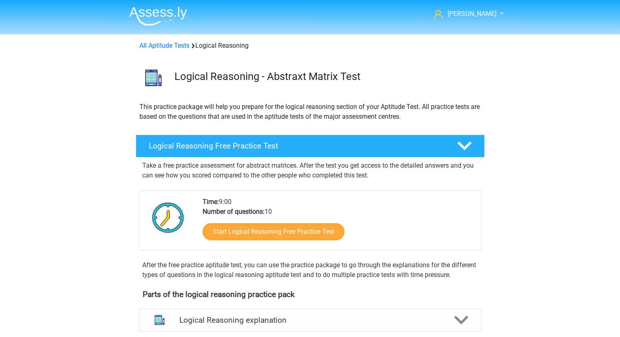
scroll to position [315, 0]
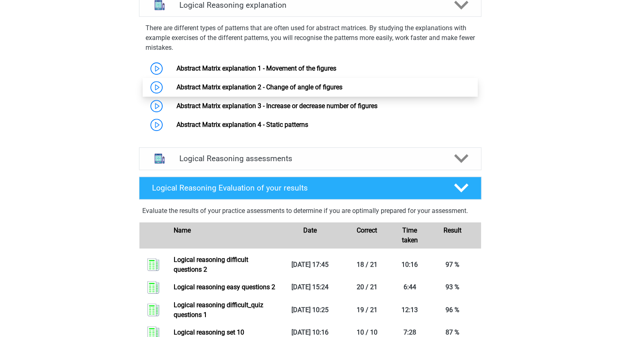
click at [332, 91] on link "Abstract Matrix explanation 2 - Change of angle of figures" at bounding box center [260, 87] width 166 height 8
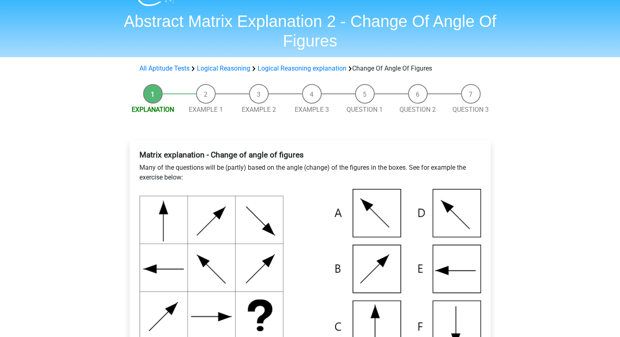
scroll to position [16, 0]
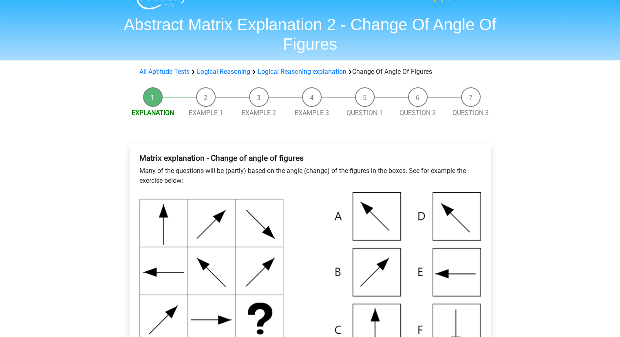
click at [209, 95] on li "Example 1" at bounding box center [205, 102] width 53 height 31
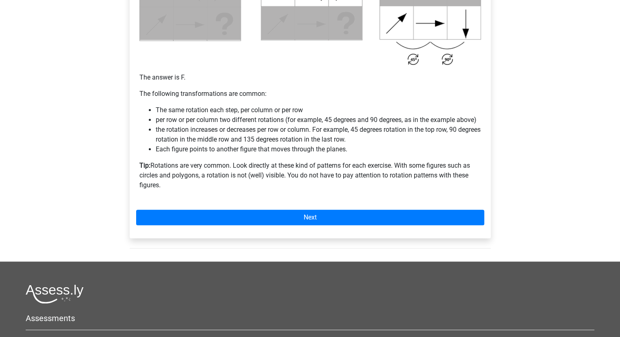
scroll to position [489, 0]
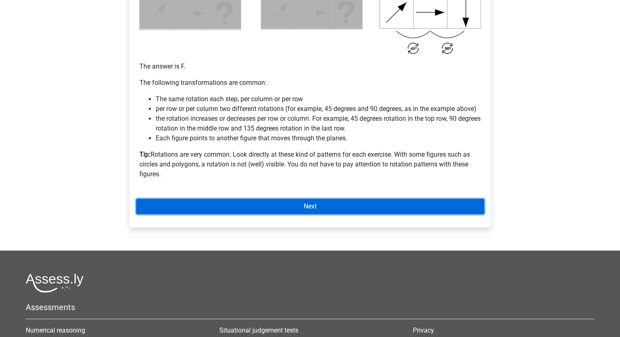
click at [263, 204] on link "Next" at bounding box center [310, 207] width 348 height 16
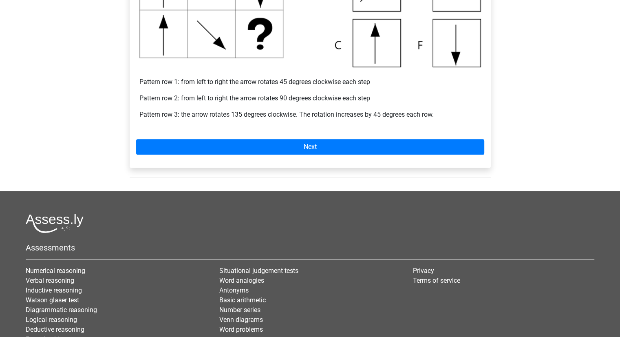
scroll to position [289, 0]
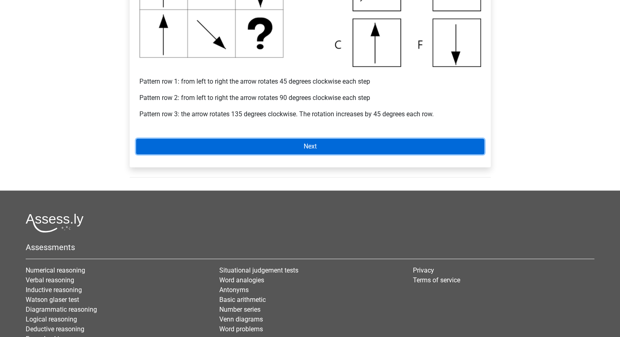
click at [294, 149] on link "Next" at bounding box center [310, 147] width 348 height 16
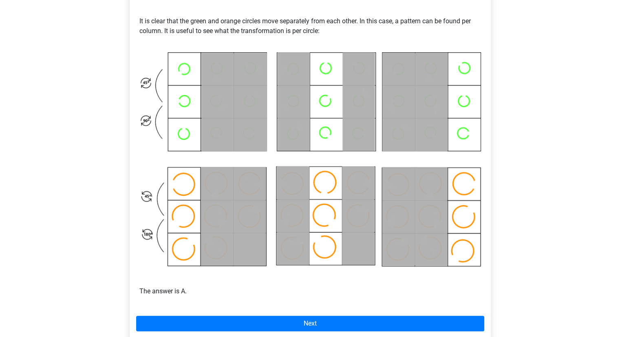
scroll to position [370, 0]
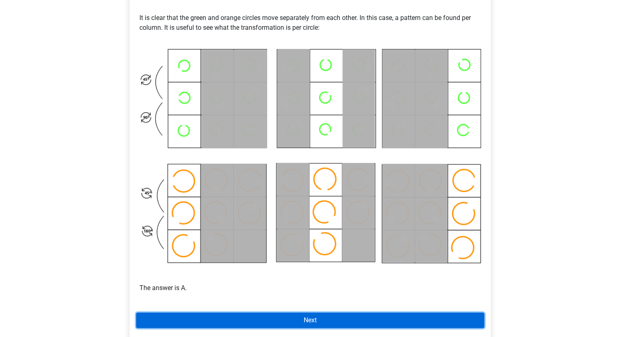
click at [281, 318] on link "Next" at bounding box center [310, 320] width 348 height 16
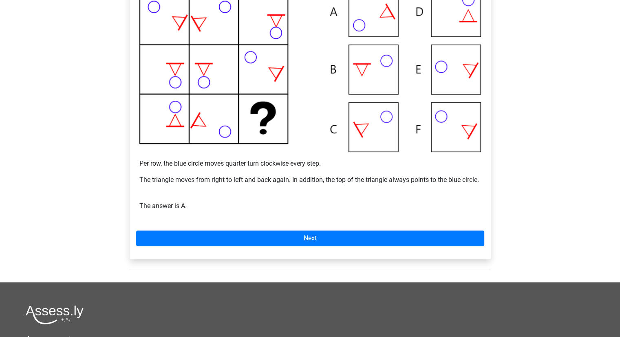
scroll to position [213, 0]
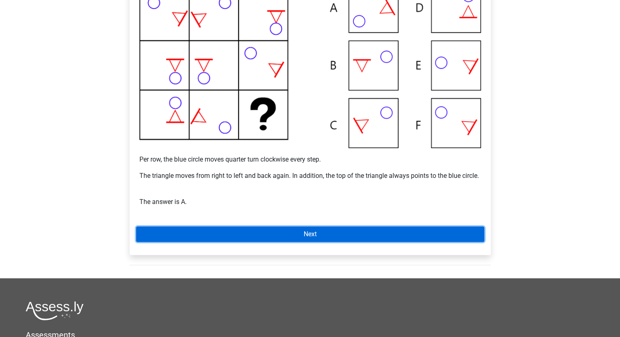
click at [306, 239] on link "Next" at bounding box center [310, 234] width 348 height 16
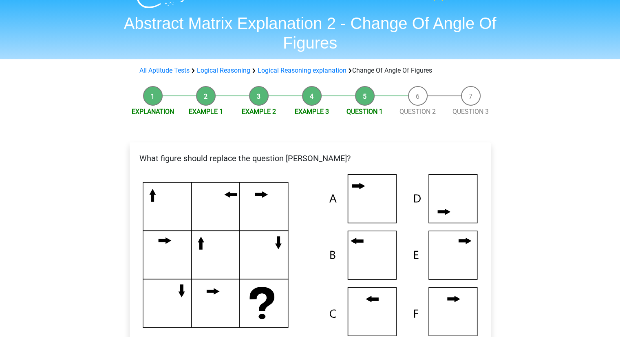
scroll to position [17, 0]
click at [327, 71] on link "Logical Reasoning explanation" at bounding box center [302, 71] width 89 height 8
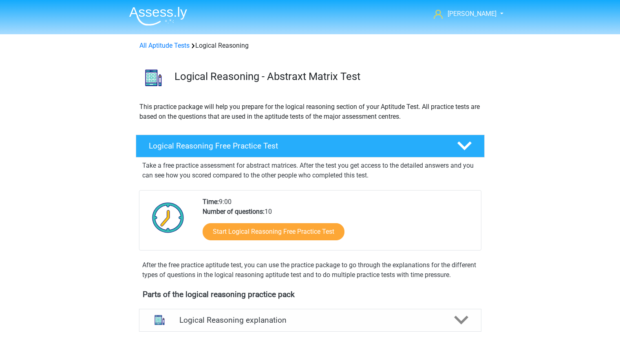
scroll to position [315, 0]
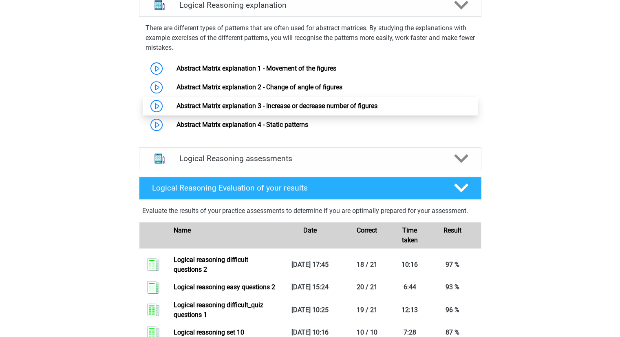
click at [338, 110] on link "Abstract Matrix explanation 3 - Increase or decrease number of figures" at bounding box center [277, 106] width 201 height 8
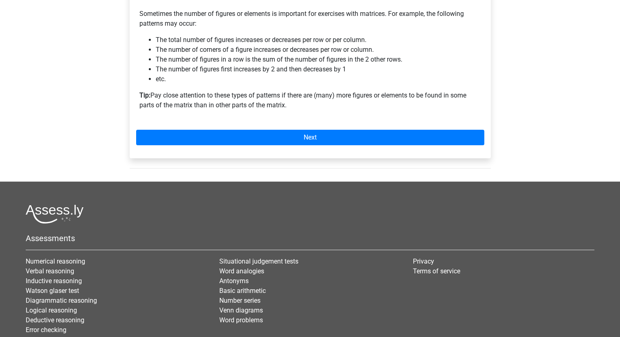
scroll to position [183, 0]
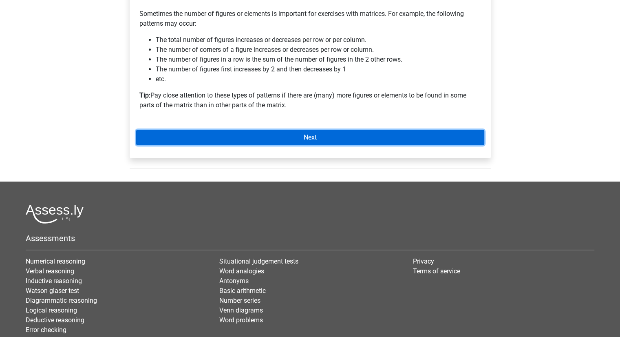
click at [323, 142] on link "Next" at bounding box center [310, 138] width 348 height 16
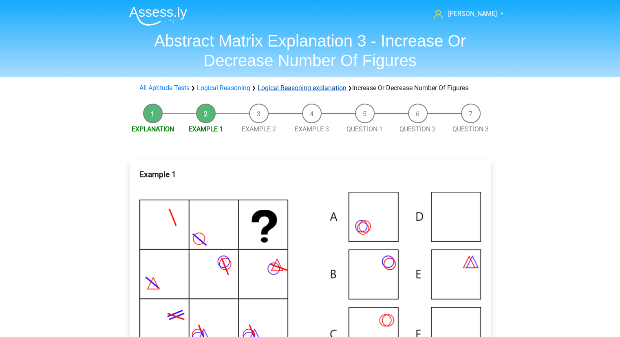
click at [315, 85] on link "Logical Reasoning explanation" at bounding box center [302, 88] width 89 height 8
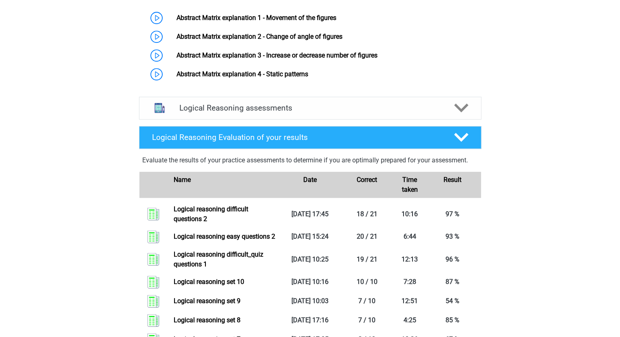
scroll to position [366, 0]
click at [299, 78] on link "Abstract Matrix explanation 4 - Static patterns" at bounding box center [243, 74] width 132 height 8
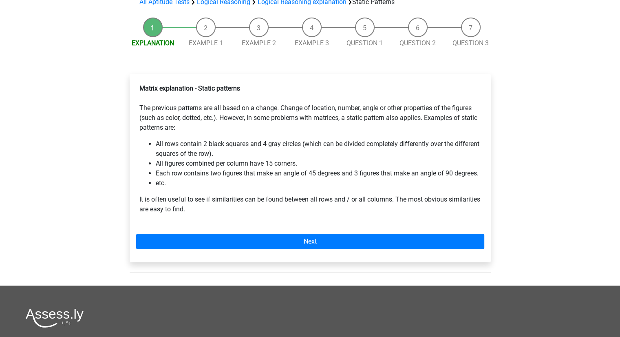
scroll to position [70, 0]
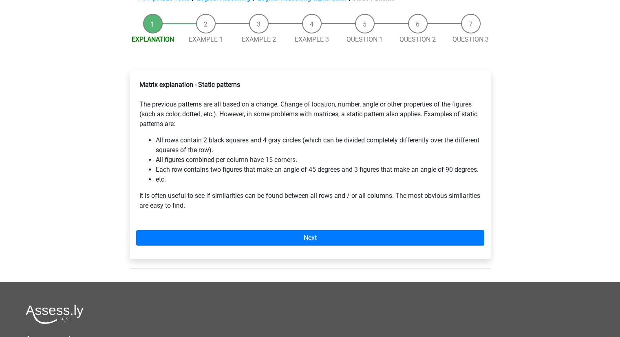
click at [289, 246] on div "Matrix explanation - Static patterns The previous patterns are all based on a c…" at bounding box center [310, 164] width 361 height 188
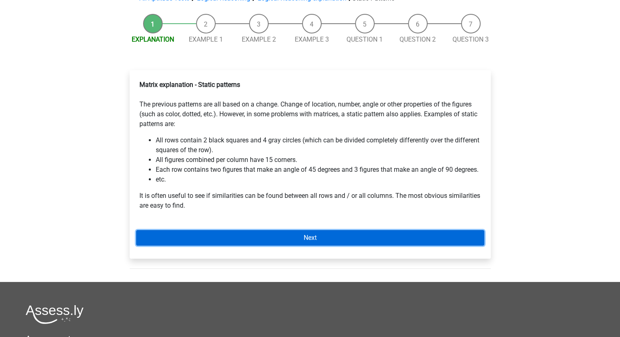
click at [302, 239] on link "Next" at bounding box center [310, 238] width 348 height 16
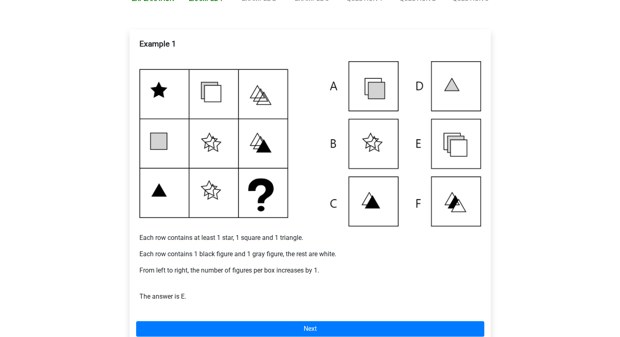
scroll to position [121, 0]
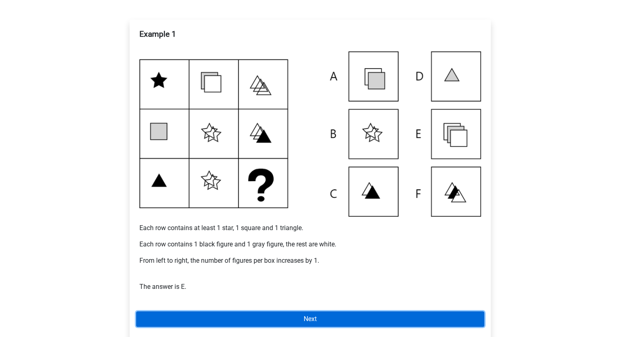
click at [317, 319] on link "Next" at bounding box center [310, 319] width 348 height 16
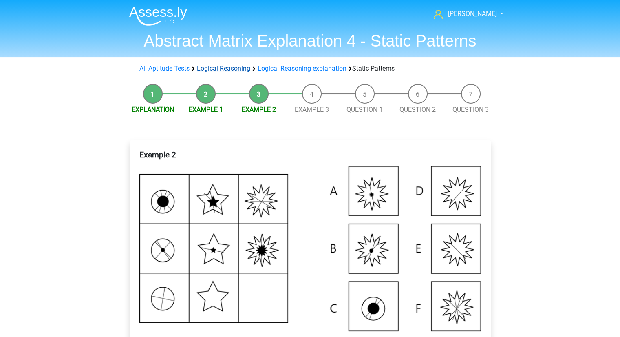
click at [244, 71] on link "Logical Reasoning" at bounding box center [223, 68] width 53 height 8
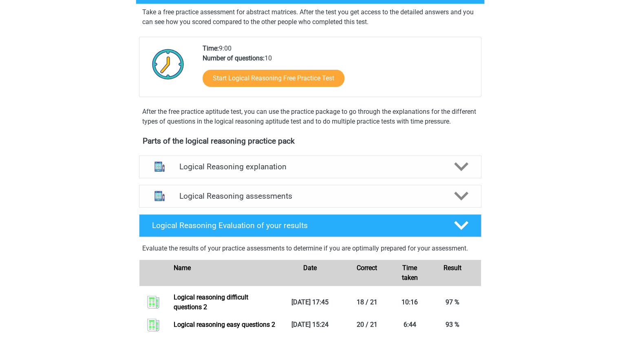
scroll to position [150, 0]
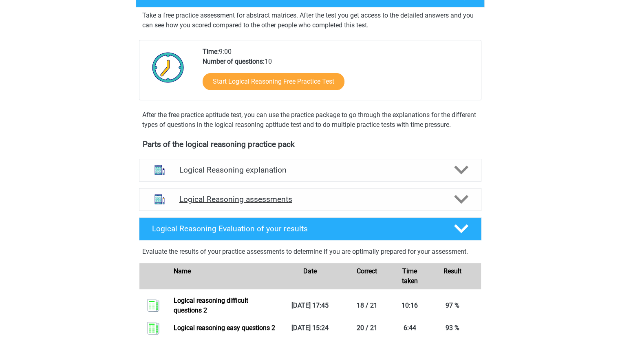
click at [261, 202] on div "Logical Reasoning assessments" at bounding box center [310, 199] width 343 height 23
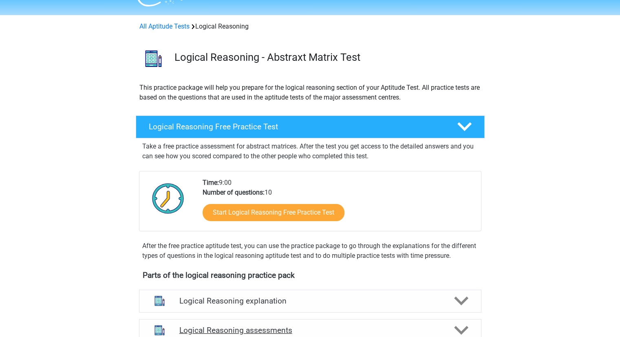
scroll to position [0, 0]
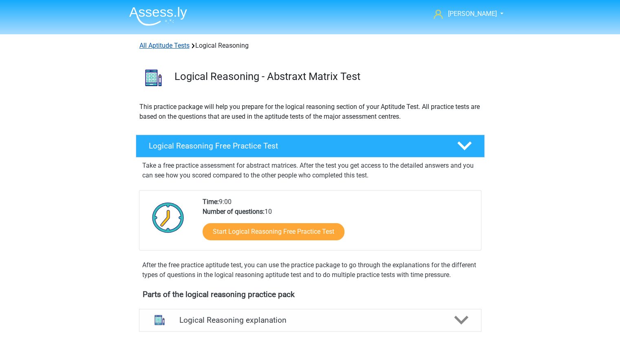
click at [178, 46] on link "All Aptitude Tests" at bounding box center [165, 46] width 50 height 8
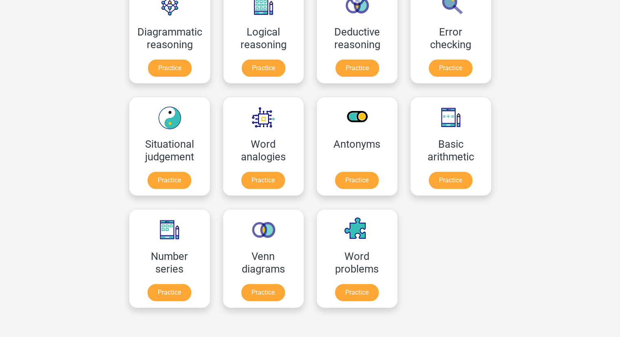
scroll to position [264, 0]
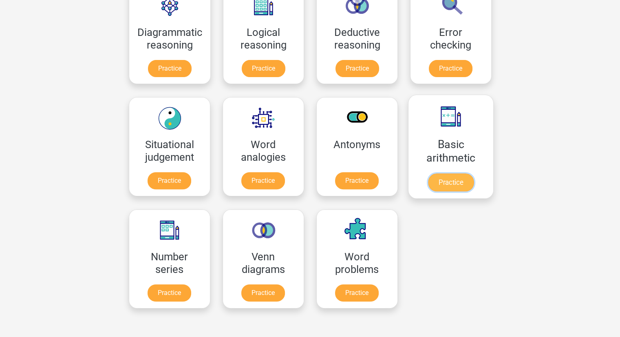
click at [437, 173] on link "Practice" at bounding box center [451, 182] width 46 height 18
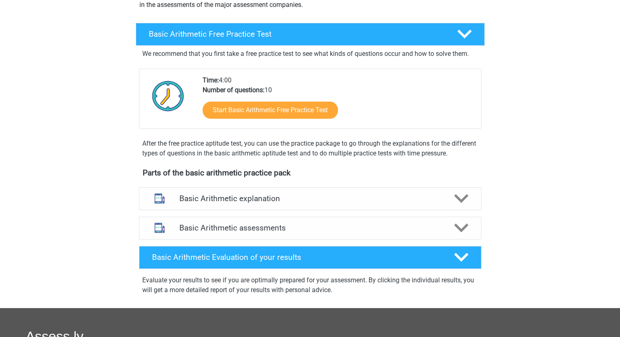
scroll to position [114, 0]
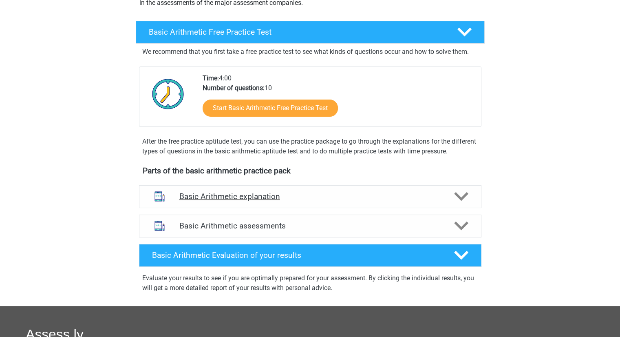
click at [308, 193] on h4 "Basic Arithmetic explanation" at bounding box center [310, 196] width 262 height 9
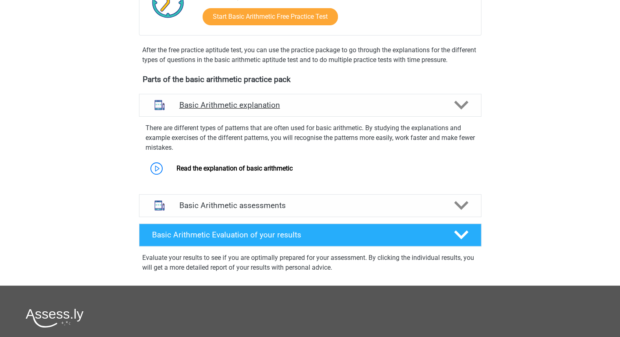
scroll to position [206, 0]
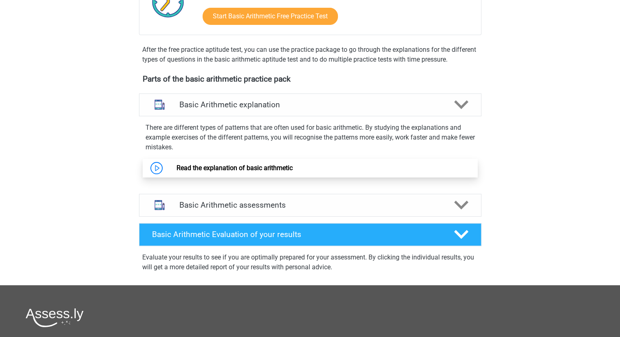
click at [261, 171] on link "Read the explanation of basic arithmetic" at bounding box center [235, 168] width 116 height 8
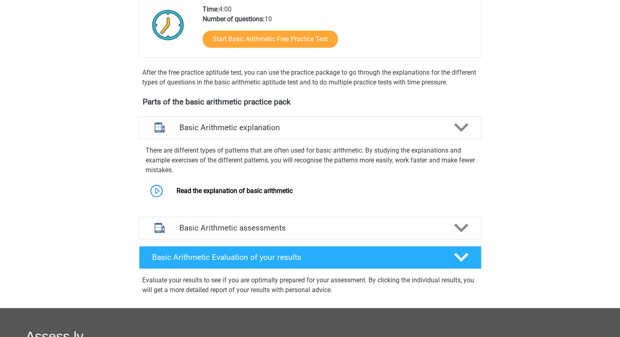
scroll to position [184, 0]
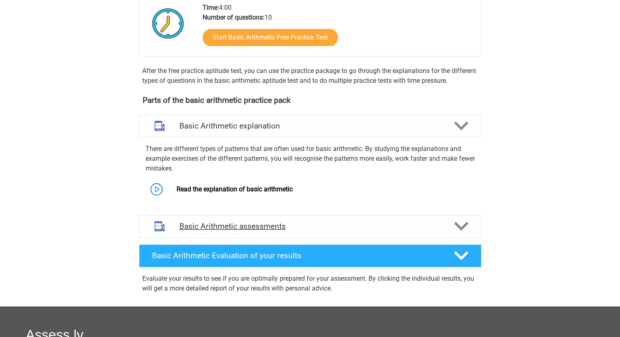
click at [245, 222] on h4 "Basic Arithmetic assessments" at bounding box center [310, 226] width 262 height 9
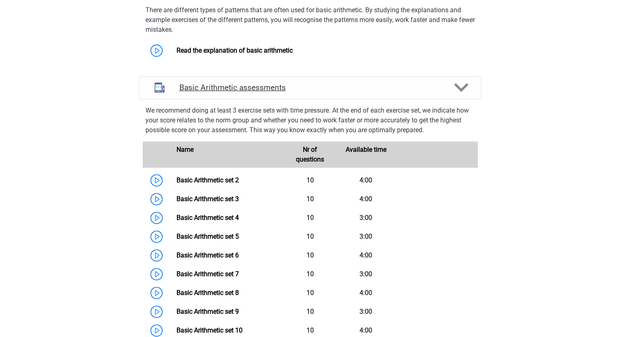
scroll to position [323, 0]
click at [177, 176] on link "Basic Arithmetic set 2" at bounding box center [208, 180] width 62 height 8
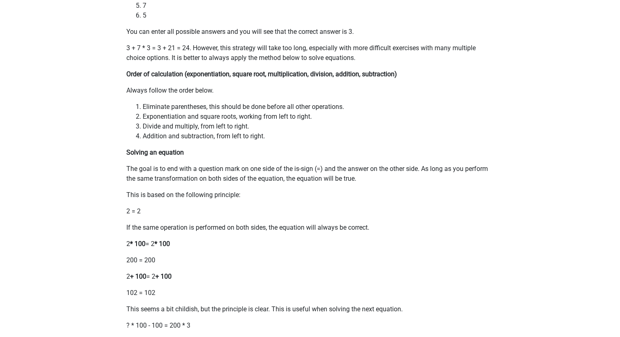
scroll to position [96, 0]
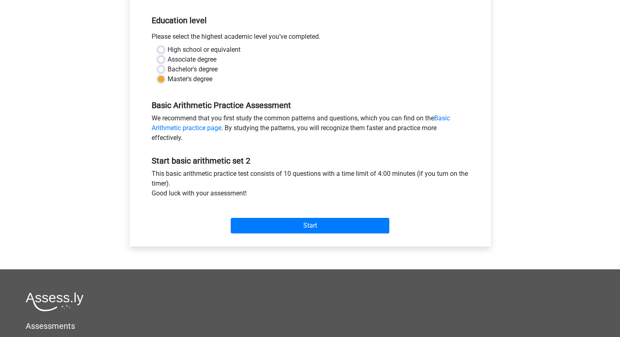
scroll to position [161, 0]
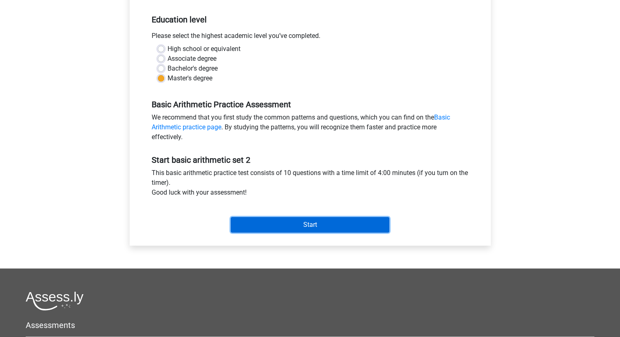
click at [296, 224] on input "Start" at bounding box center [310, 225] width 159 height 16
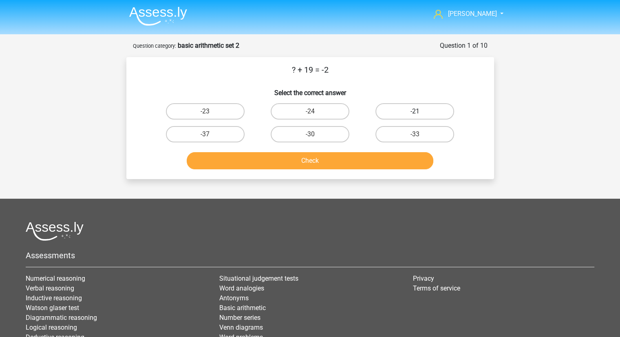
click at [384, 110] on label "-21" at bounding box center [415, 111] width 79 height 16
click at [415, 111] on input "-21" at bounding box center [417, 113] width 5 height 5
radio input "true"
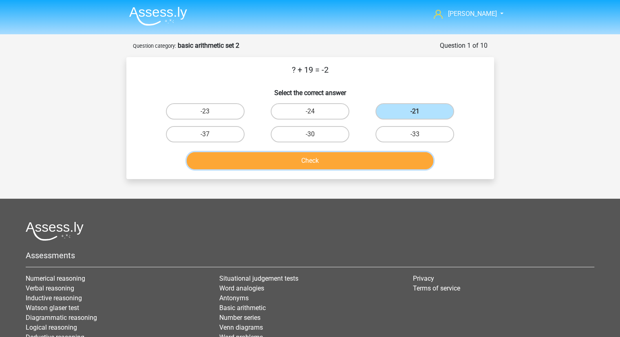
click at [321, 162] on button "Check" at bounding box center [310, 160] width 247 height 17
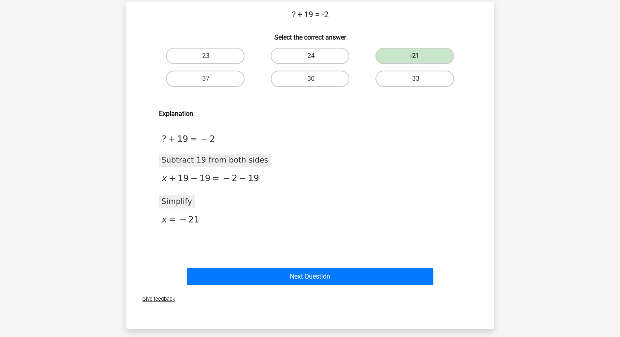
scroll to position [63, 0]
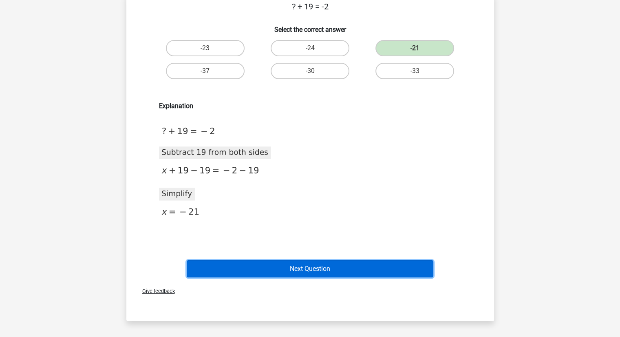
click at [316, 265] on button "Next Question" at bounding box center [310, 268] width 247 height 17
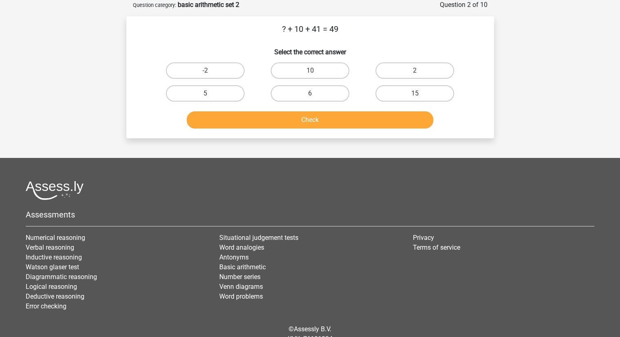
scroll to position [0, 0]
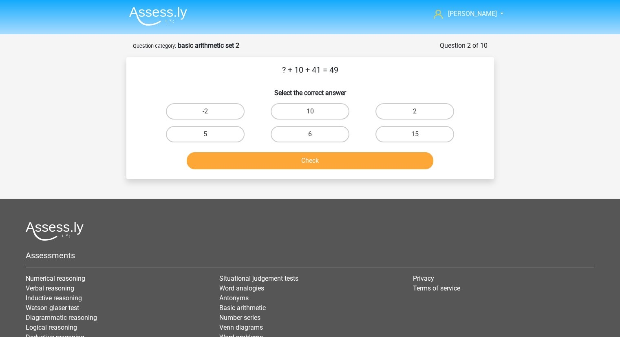
click at [166, 13] on img at bounding box center [158, 16] width 58 height 19
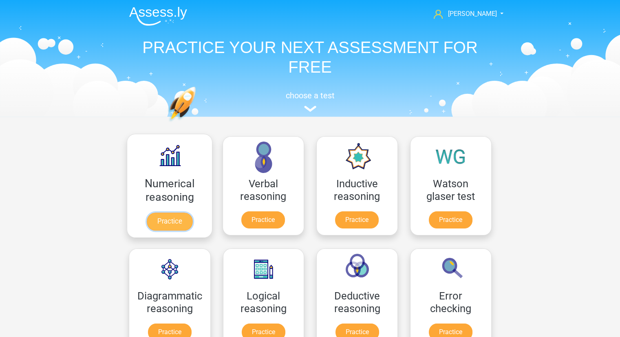
click at [167, 228] on link "Practice" at bounding box center [169, 222] width 46 height 18
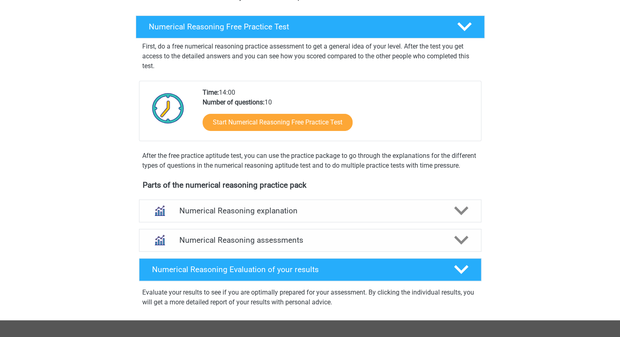
scroll to position [122, 0]
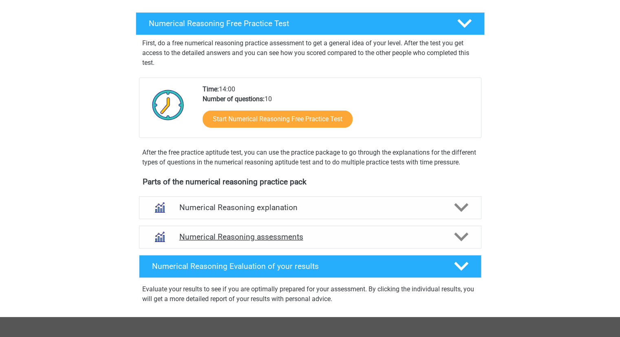
click at [214, 242] on h4 "Numerical Reasoning assessments" at bounding box center [310, 236] width 262 height 9
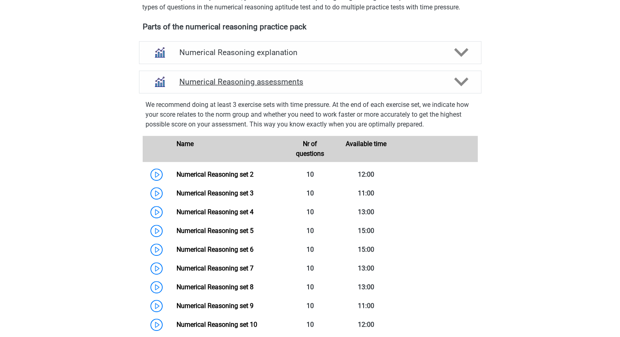
scroll to position [277, 0]
click at [201, 178] on link "Numerical Reasoning set 2" at bounding box center [215, 175] width 77 height 8
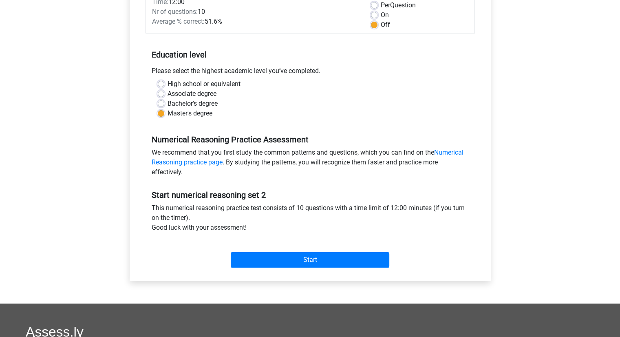
scroll to position [126, 0]
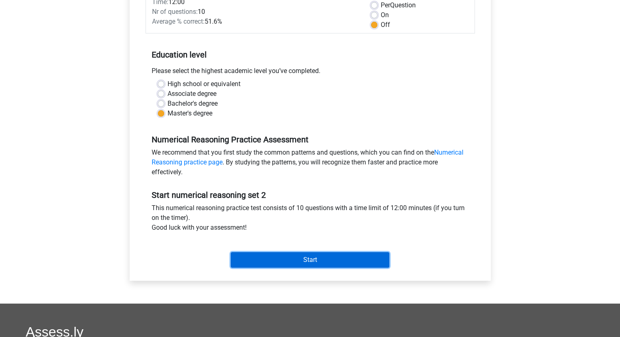
click at [269, 265] on input "Start" at bounding box center [310, 260] width 159 height 16
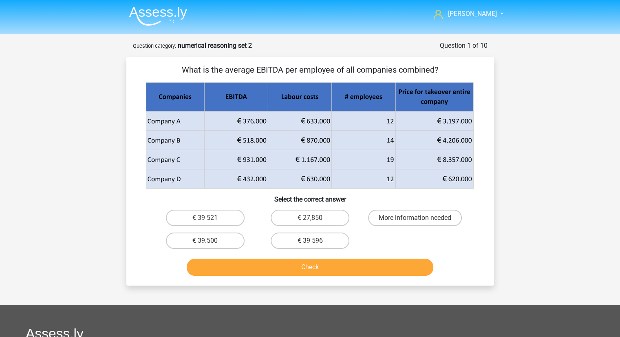
click at [147, 22] on img at bounding box center [158, 16] width 58 height 19
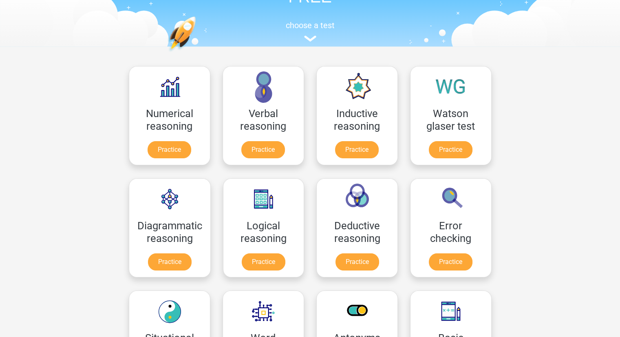
scroll to position [73, 0]
